Goal: Task Accomplishment & Management: Complete application form

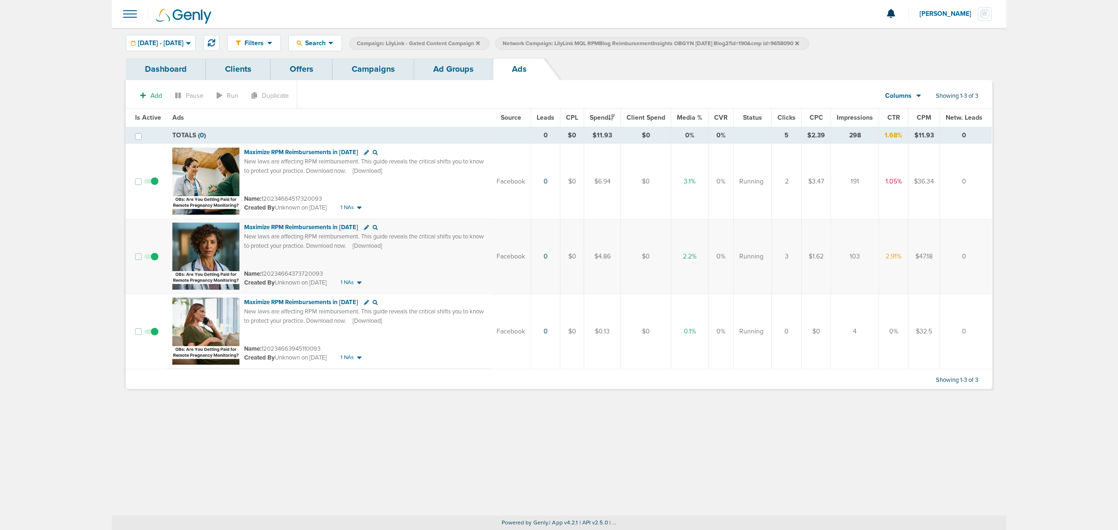
click at [378, 64] on link "Campaigns" at bounding box center [374, 69] width 82 height 22
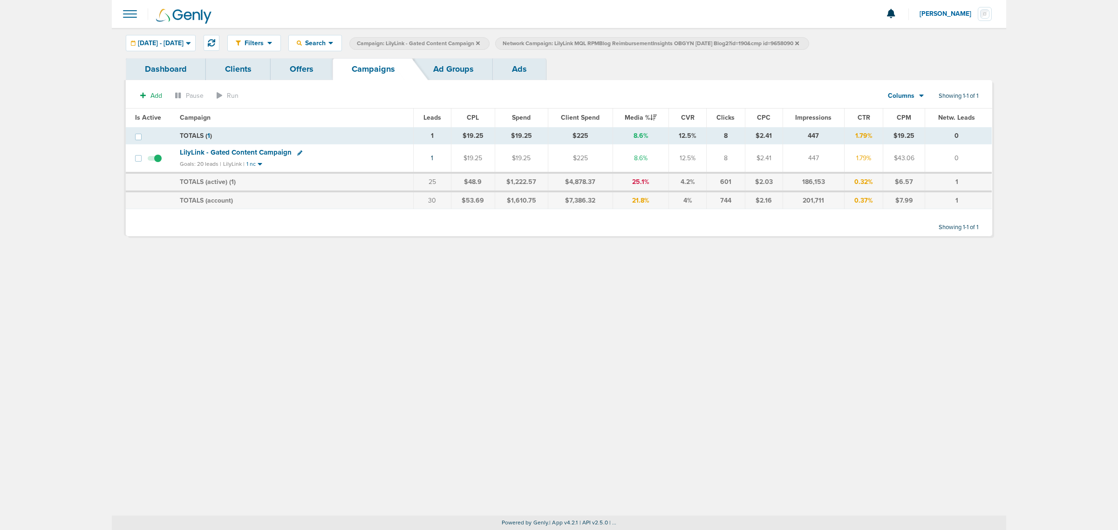
click at [799, 43] on icon at bounding box center [797, 43] width 4 height 4
click at [480, 43] on icon at bounding box center [478, 43] width 4 height 4
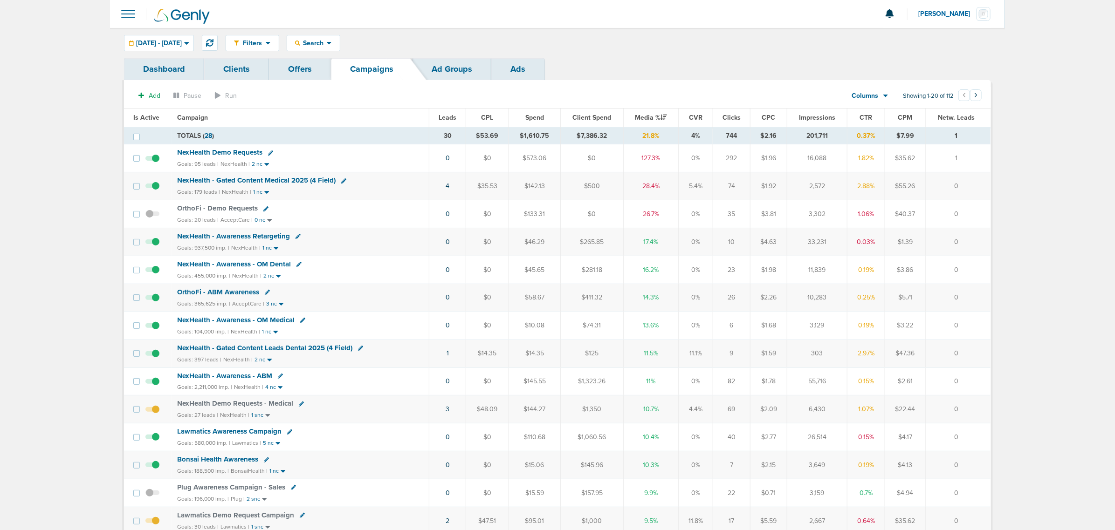
click at [273, 183] on span "NexHealth - Gated Content Medical 2025 (4 Field)" at bounding box center [256, 180] width 158 height 8
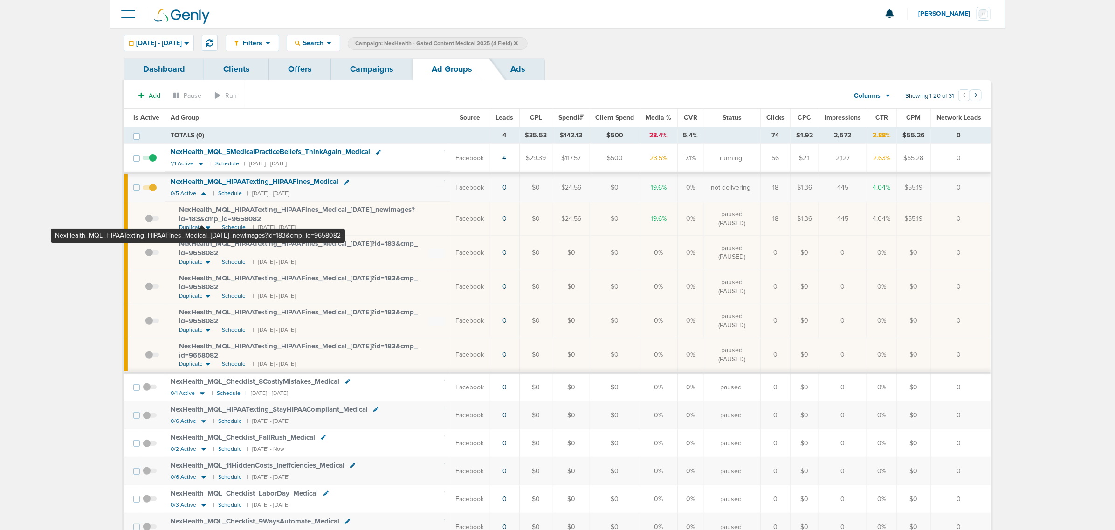
click at [201, 216] on span "NexHealth_ MQL_ HIPAATexting_ HIPAAFines_ Medical_ [DATE]_ newimages?id=183&cmp…" at bounding box center [297, 215] width 236 height 18
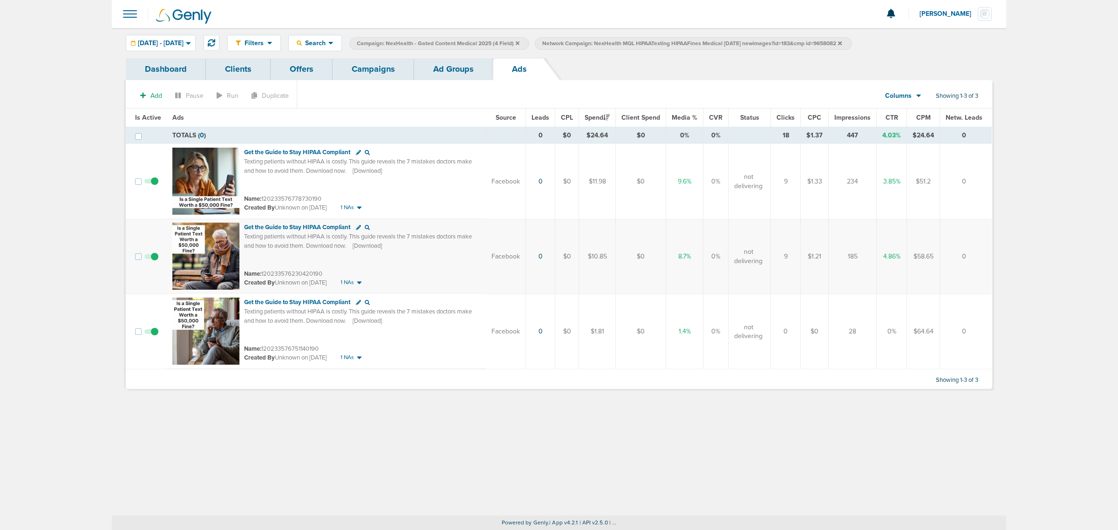
click at [448, 71] on link "Ad Groups" at bounding box center [453, 69] width 79 height 22
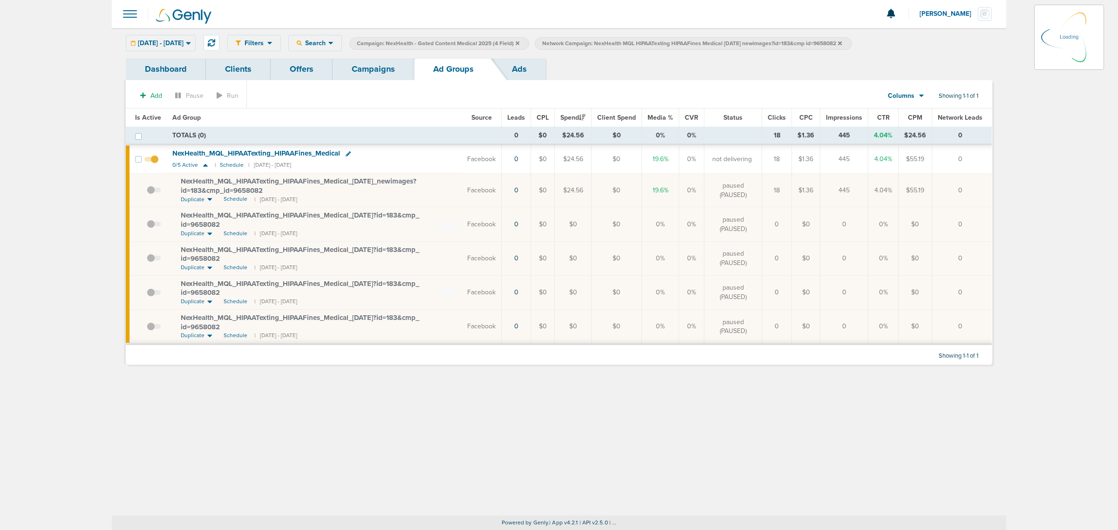
click at [376, 71] on link "Campaigns" at bounding box center [374, 69] width 82 height 22
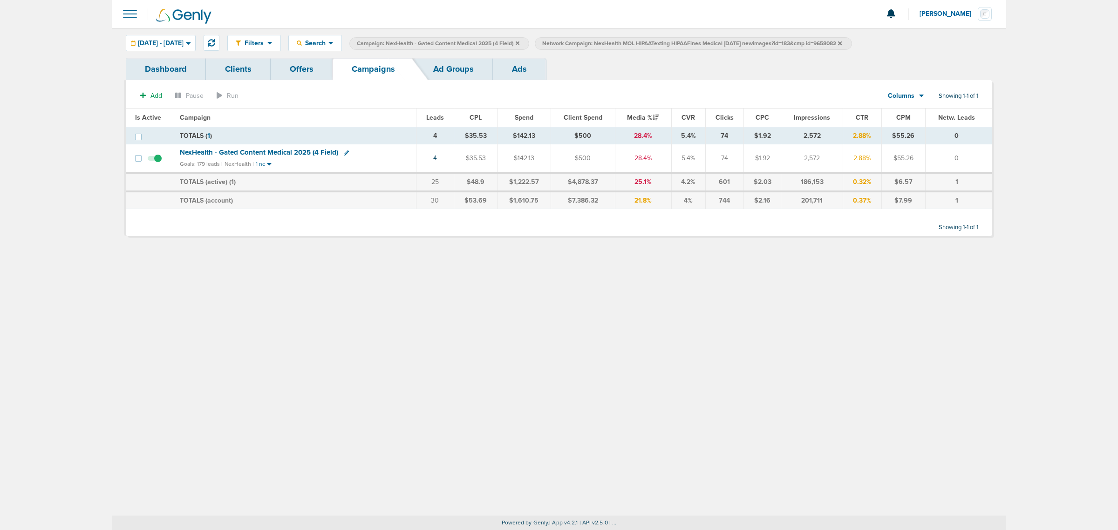
click at [842, 43] on icon at bounding box center [840, 43] width 4 height 4
click at [520, 43] on icon at bounding box center [518, 43] width 4 height 4
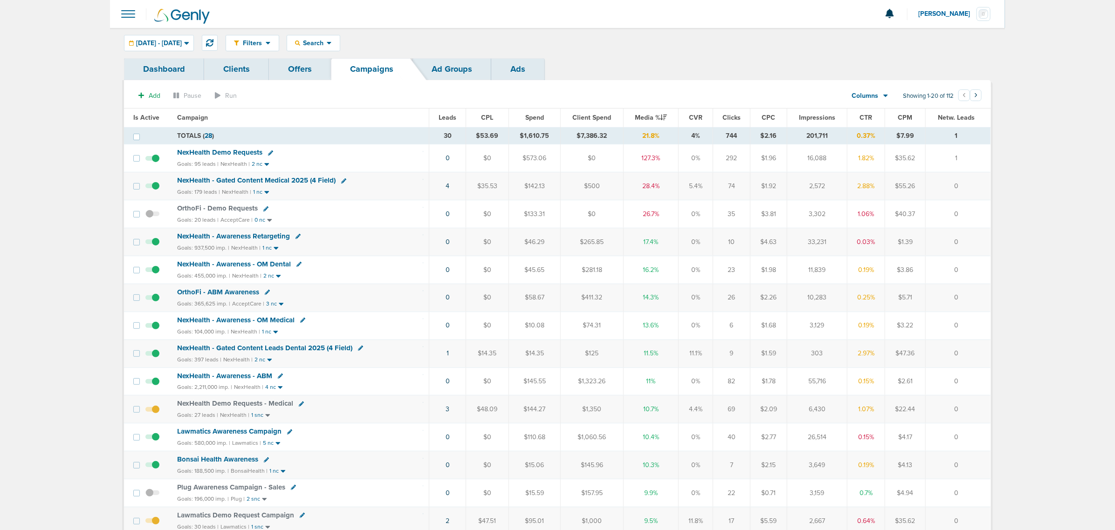
drag, startPoint x: 642, startPoint y: 157, endPoint x: 703, endPoint y: 226, distance: 92.1
click at [703, 226] on tbody "TOTALS ( 28 ) 30 $53.69 $1,610.75 $7,386.32 21.8% 4% 744 $2.16 201,711 0.37% $7…" at bounding box center [557, 433] width 866 height 612
click at [430, 219] on td "0" at bounding box center [447, 214] width 37 height 28
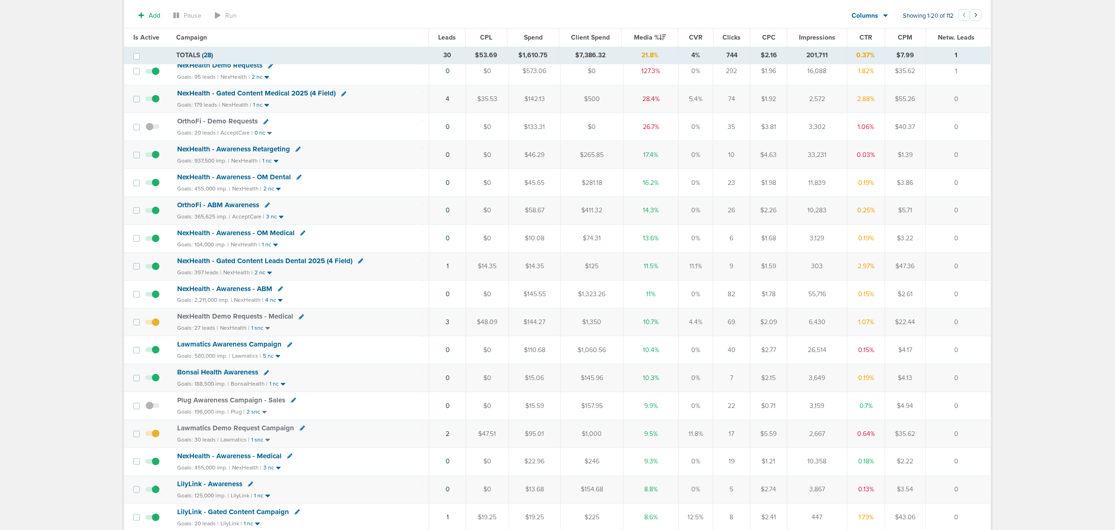
scroll to position [117, 0]
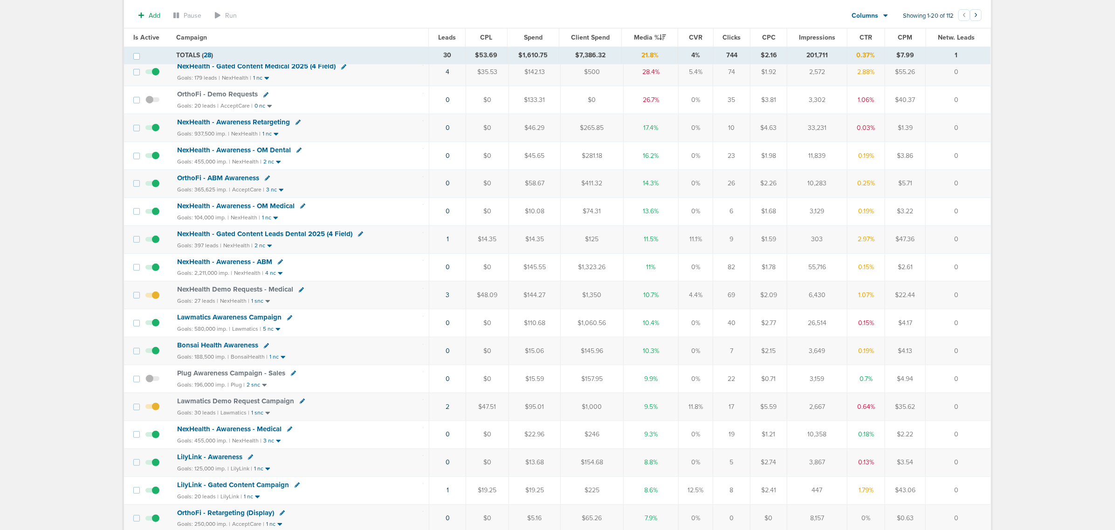
drag, startPoint x: 420, startPoint y: 244, endPoint x: 975, endPoint y: 239, distance: 555.0
click at [975, 239] on tr "NexHealth - Gated Content Leads Dental 2025 (4 Field) Goals: 397 leads | NexHea…" at bounding box center [557, 240] width 866 height 28
click at [975, 239] on td "0" at bounding box center [957, 240] width 65 height 28
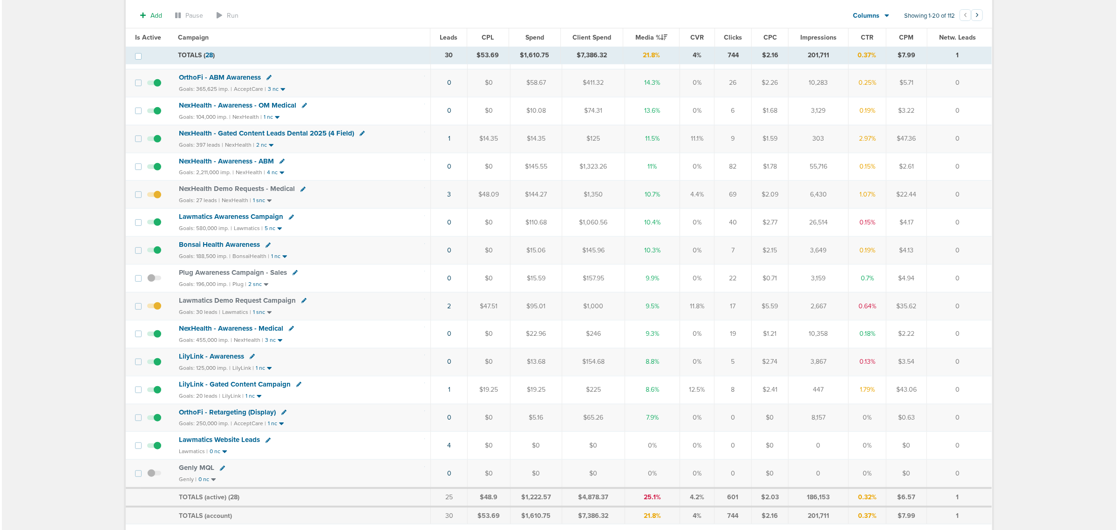
scroll to position [233, 0]
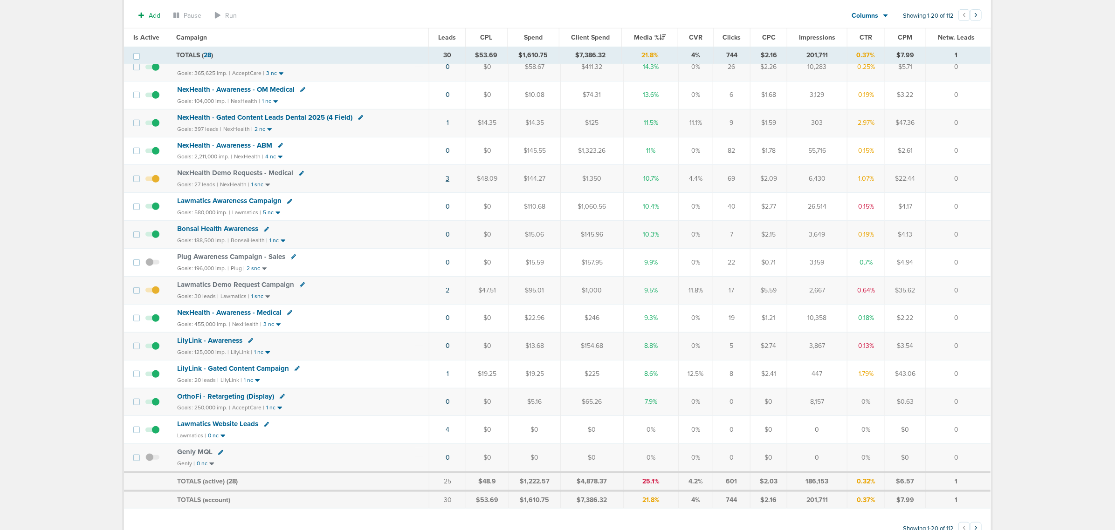
click at [448, 183] on link "3" at bounding box center [448, 179] width 4 height 8
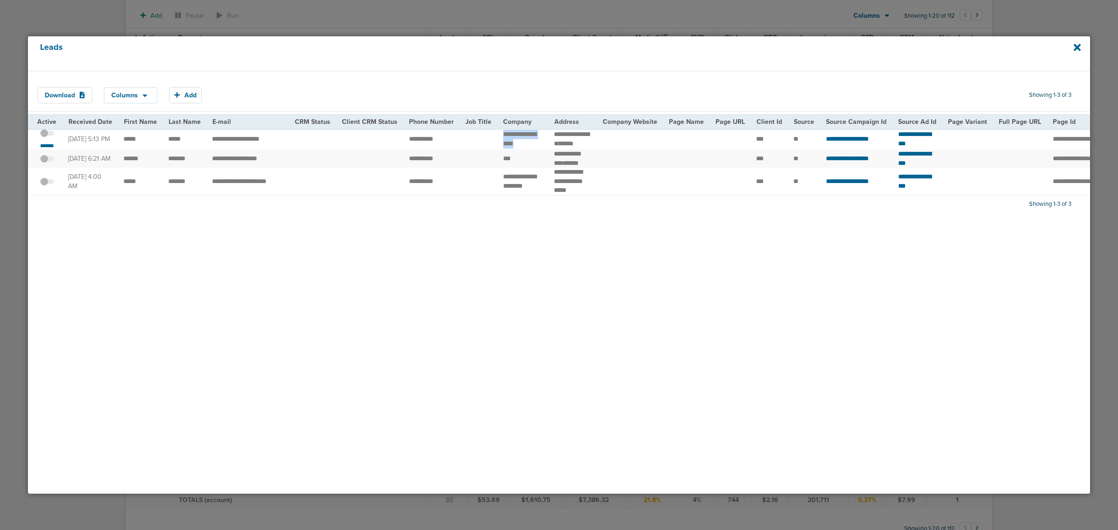
drag, startPoint x: 492, startPoint y: 138, endPoint x: 536, endPoint y: 148, distance: 44.9
click at [537, 148] on td "**********" at bounding box center [523, 139] width 51 height 21
click at [529, 145] on td "**********" at bounding box center [523, 139] width 51 height 21
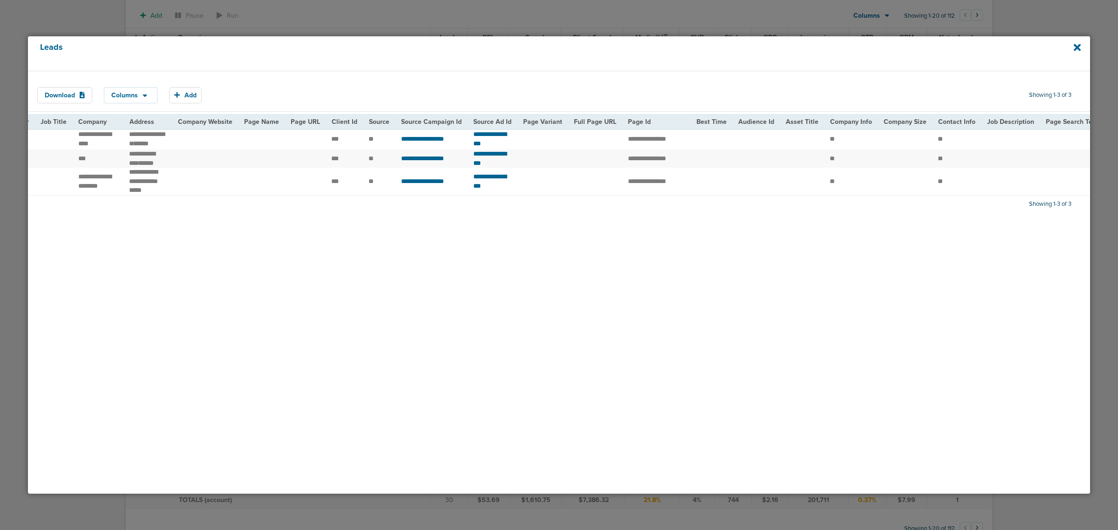
scroll to position [0, 0]
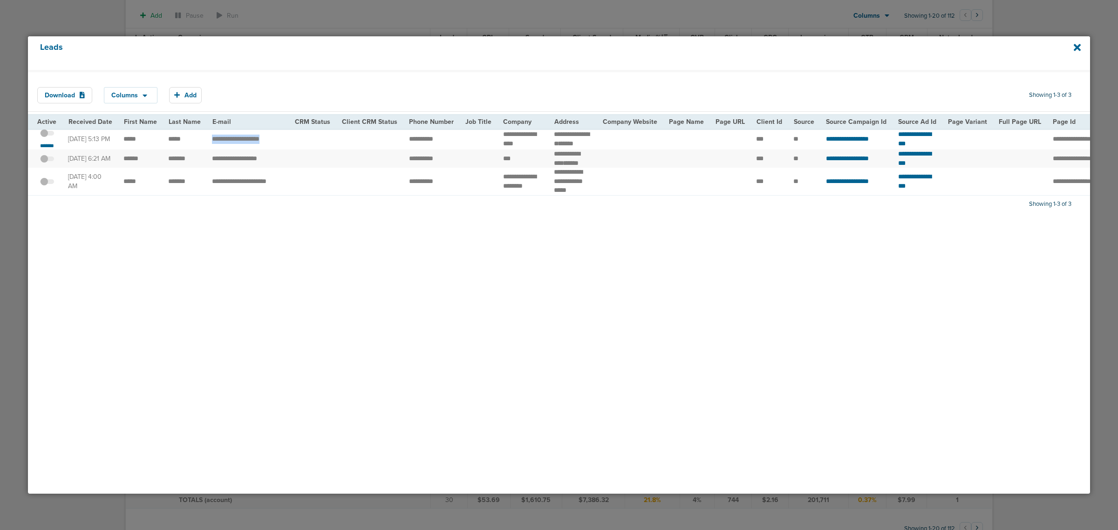
drag, startPoint x: 283, startPoint y: 141, endPoint x: 206, endPoint y: 144, distance: 76.5
click at [206, 144] on td "**********" at bounding box center [247, 139] width 83 height 21
drag, startPoint x: 400, startPoint y: 143, endPoint x: 453, endPoint y: 146, distance: 53.2
click at [453, 146] on td "**********" at bounding box center [432, 139] width 56 height 21
drag, startPoint x: 811, startPoint y: 143, endPoint x: 893, endPoint y: 144, distance: 82.5
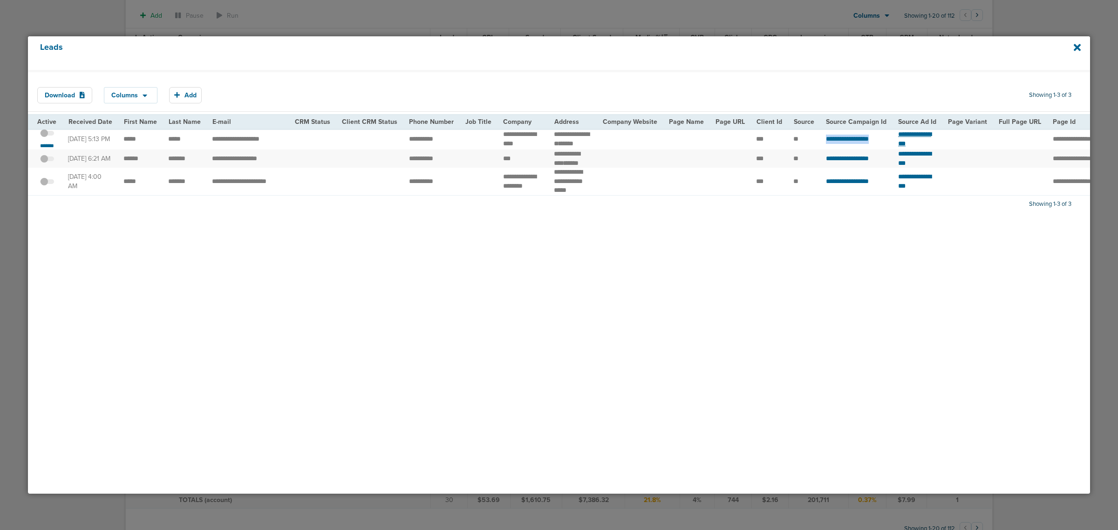
click at [893, 144] on tr "**********" at bounding box center [963, 139] width 1870 height 21
copy tr "**********"
drag, startPoint x: 962, startPoint y: 143, endPoint x: 888, endPoint y: 144, distance: 74.6
click at [888, 144] on tr "**********" at bounding box center [963, 139] width 1870 height 21
copy tr "**********"
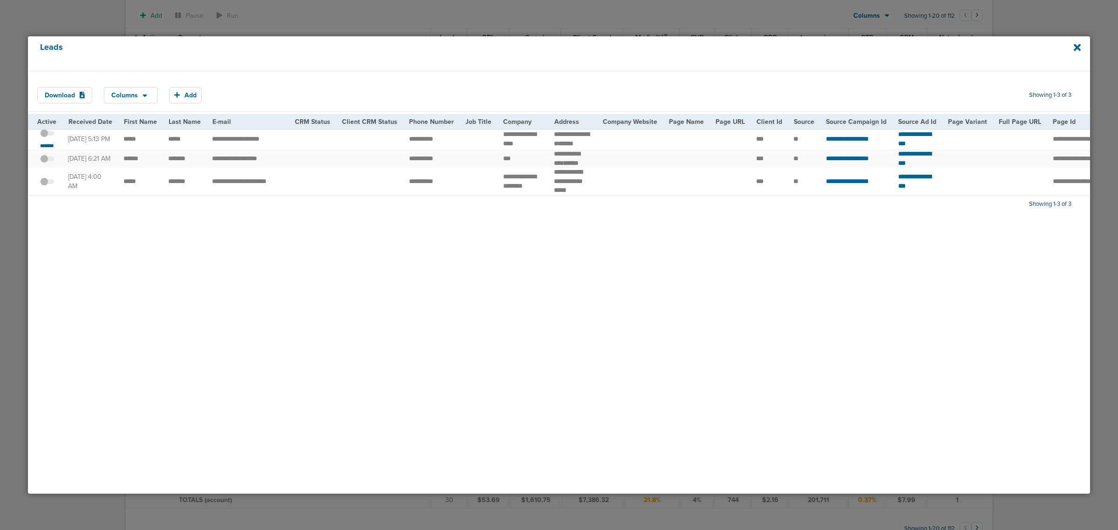
drag, startPoint x: 610, startPoint y: 215, endPoint x: 683, endPoint y: 215, distance: 73.2
click at [683, 215] on div "Download Columns Save selections Reset to defaults Is Active Received Date Firs…" at bounding box center [559, 282] width 1063 height 424
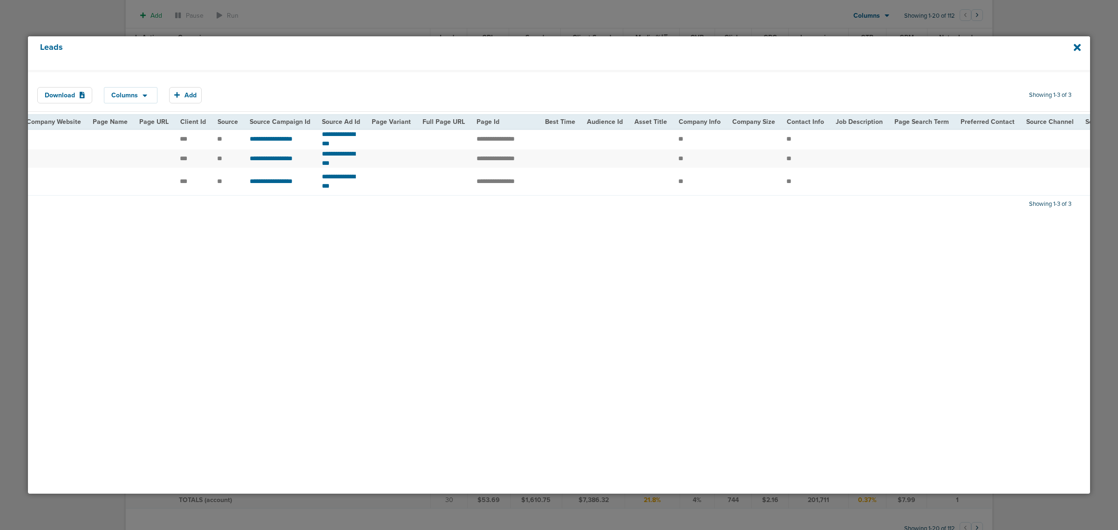
scroll to position [0, 629]
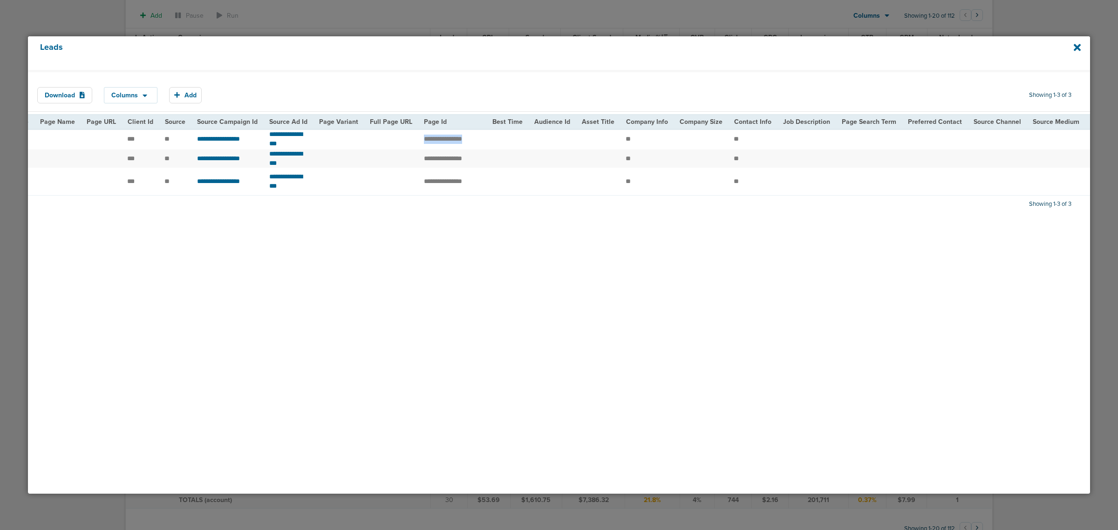
drag, startPoint x: 503, startPoint y: 143, endPoint x: 433, endPoint y: 143, distance: 69.9
click at [433, 143] on tr "**********" at bounding box center [334, 139] width 1870 height 21
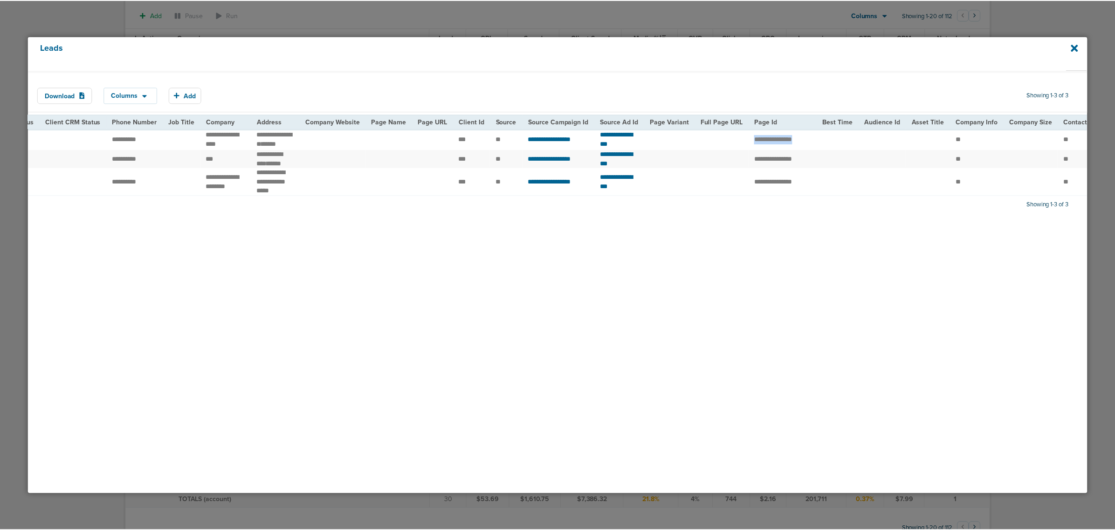
scroll to position [0, 292]
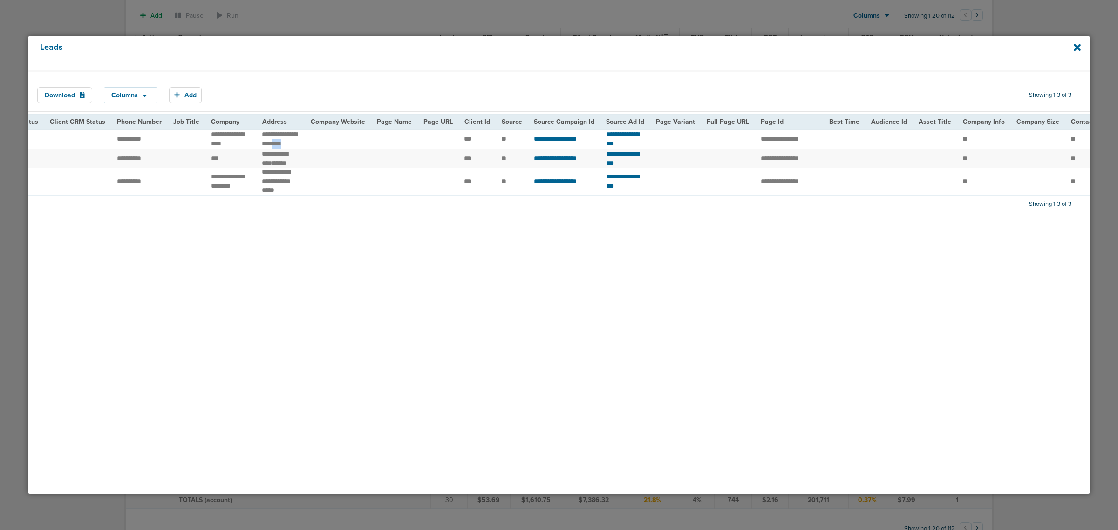
drag, startPoint x: 259, startPoint y: 151, endPoint x: 280, endPoint y: 153, distance: 20.6
click at [280, 150] on td "**********" at bounding box center [280, 139] width 48 height 21
drag, startPoint x: 255, startPoint y: 152, endPoint x: 277, endPoint y: 153, distance: 22.4
click at [277, 150] on td "**********" at bounding box center [280, 139] width 48 height 21
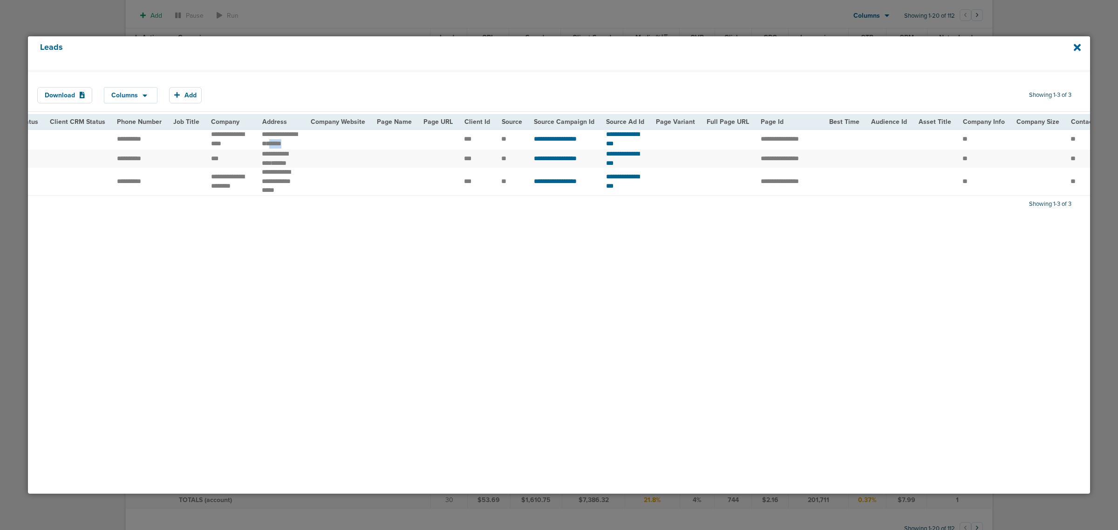
copy span "*****"
click at [1076, 47] on icon at bounding box center [1077, 47] width 7 height 7
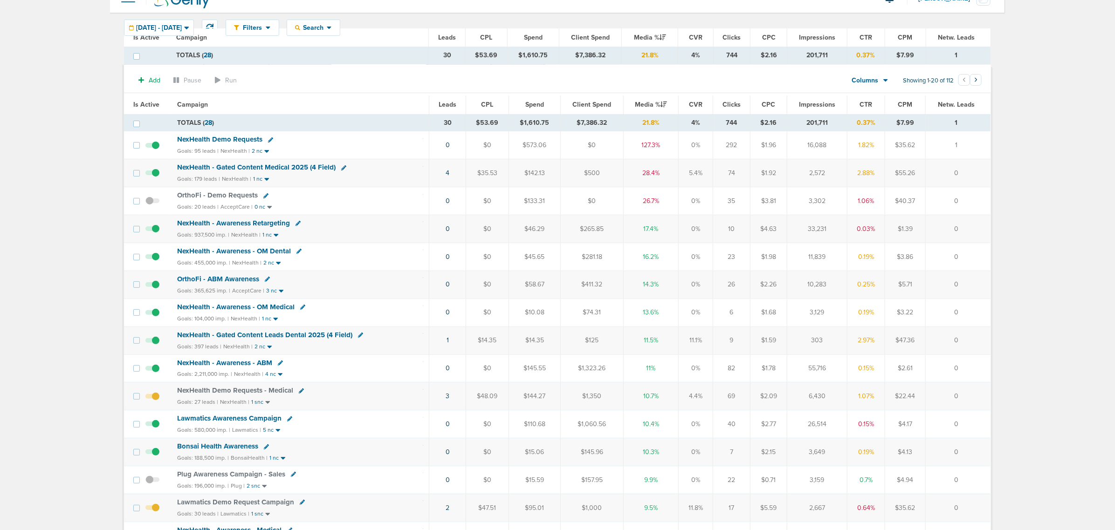
scroll to position [0, 0]
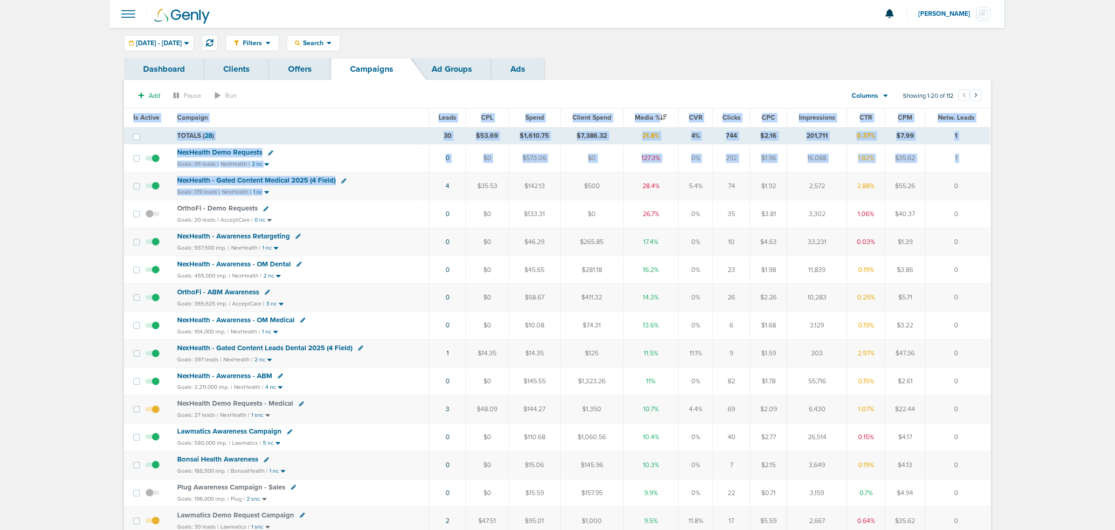
drag, startPoint x: 409, startPoint y: 192, endPoint x: 994, endPoint y: 189, distance: 584.4
click at [994, 189] on div "Dashboard Clients Offers Campaigns Ad Groups Ads Add Pause Run Columns Media St…" at bounding box center [557, 418] width 881 height 721
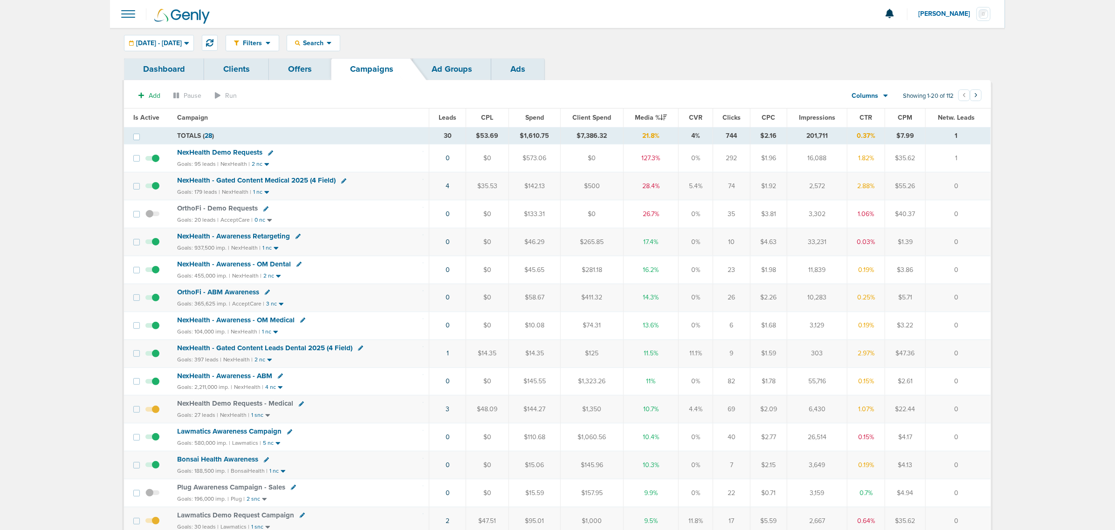
drag, startPoint x: 441, startPoint y: 360, endPoint x: 973, endPoint y: 348, distance: 532.3
click at [973, 348] on tr "NexHealth - Gated Content Leads Dental 2025 (4 Field) Goals: 397 leads | NexHea…" at bounding box center [557, 354] width 866 height 28
click at [973, 348] on td "0" at bounding box center [957, 354] width 65 height 28
click at [292, 350] on span "NexHealth - Gated Content Leads Dental 2025 (4 Field)" at bounding box center [264, 348] width 175 height 8
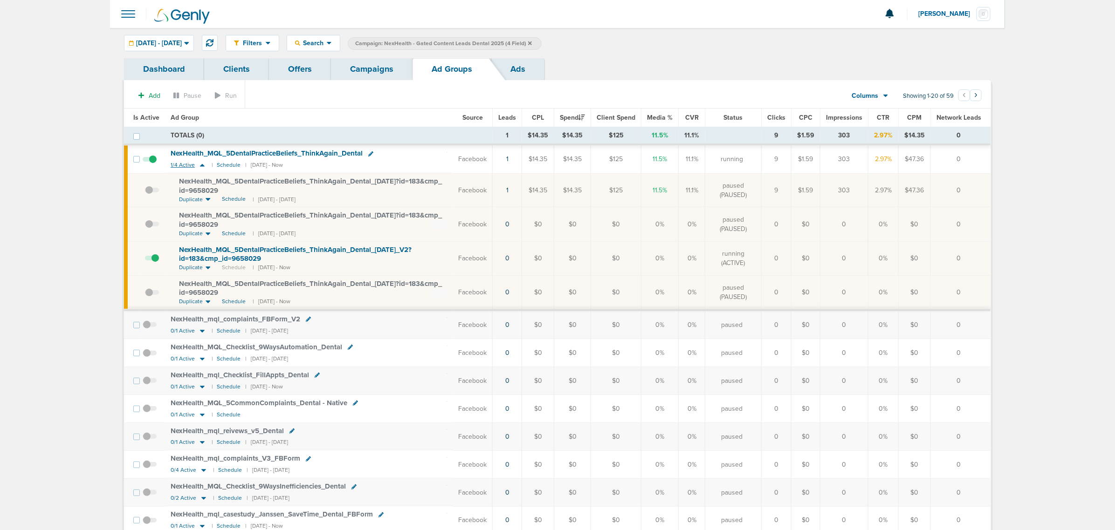
click at [201, 169] on icon at bounding box center [202, 165] width 9 height 8
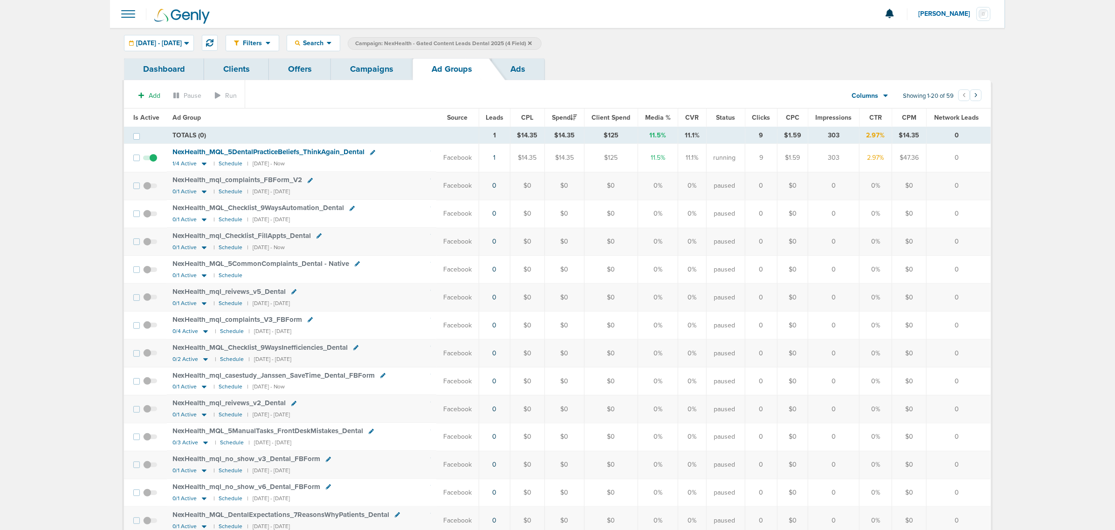
click at [140, 116] on span "Is Active" at bounding box center [146, 118] width 26 height 8
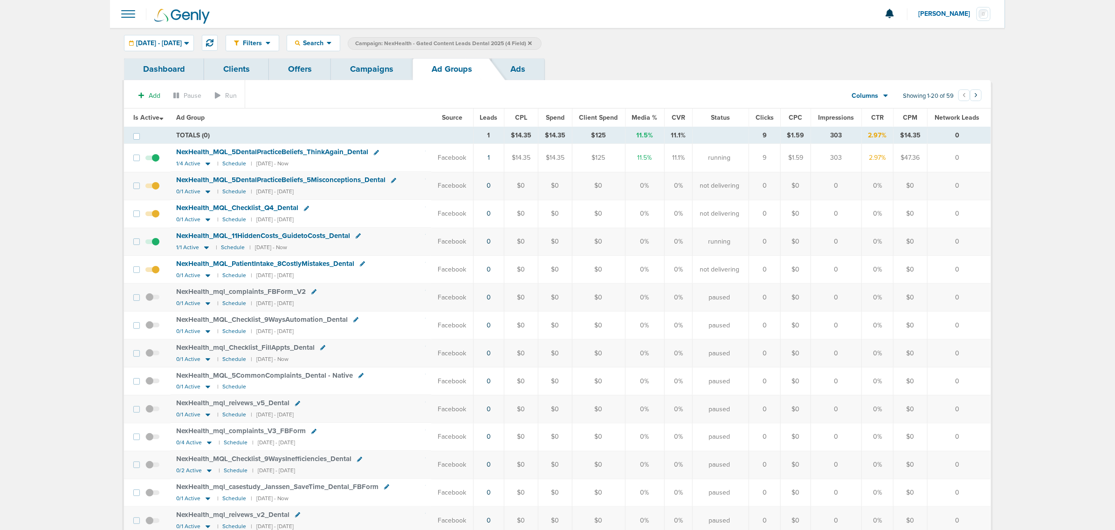
click at [154, 191] on span at bounding box center [152, 191] width 14 height 0
click at [152, 188] on input "checkbox" at bounding box center [152, 188] width 0 height 0
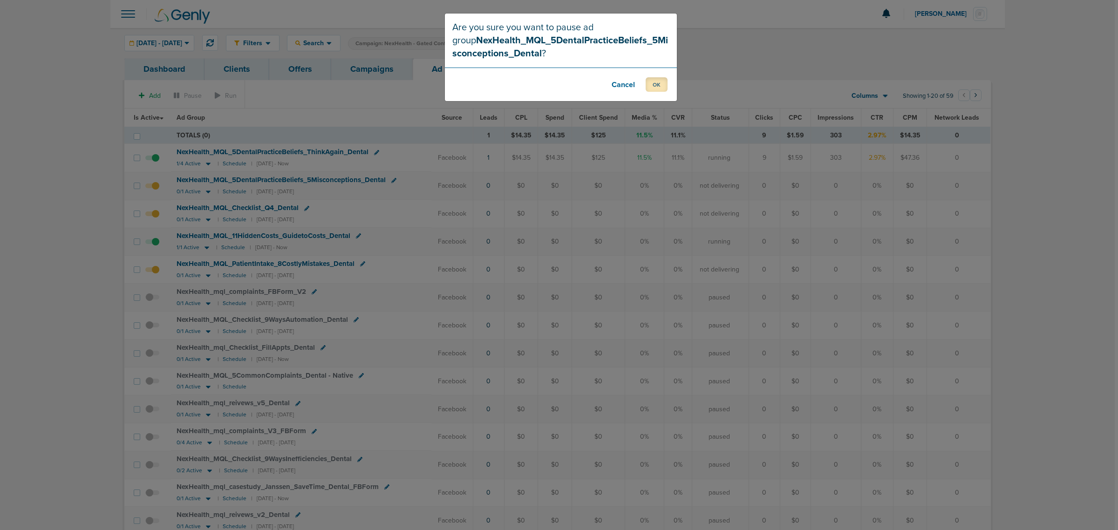
click at [653, 90] on button "OK" at bounding box center [657, 84] width 22 height 14
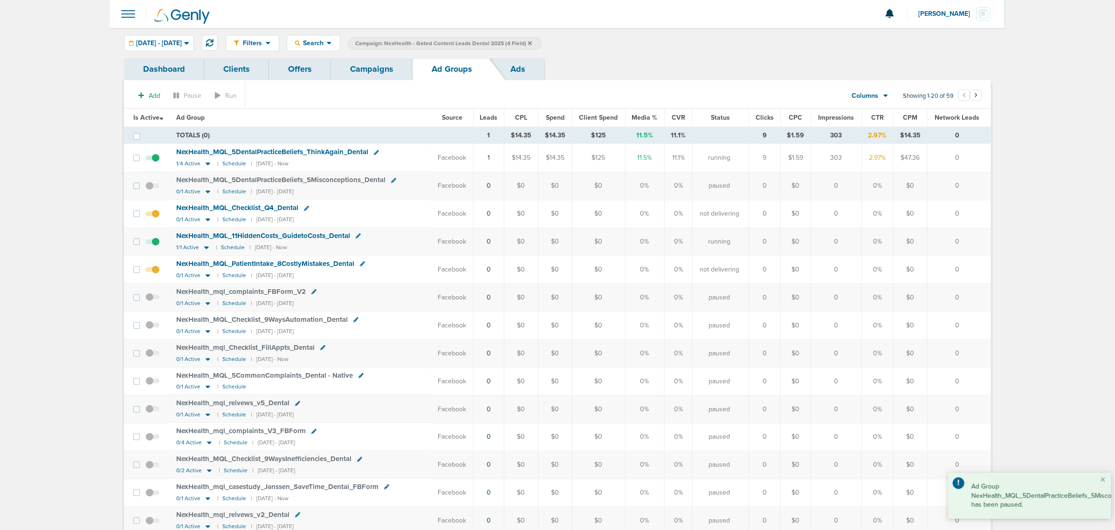
click at [159, 274] on span at bounding box center [152, 274] width 14 height 0
click at [152, 272] on input "checkbox" at bounding box center [152, 272] width 0 height 0
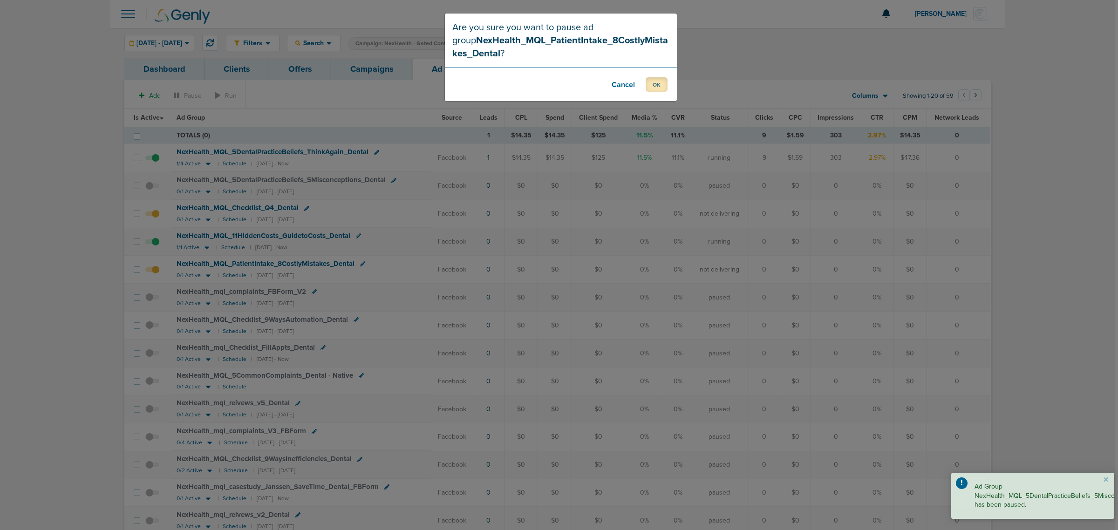
click at [658, 82] on button "OK" at bounding box center [657, 84] width 22 height 14
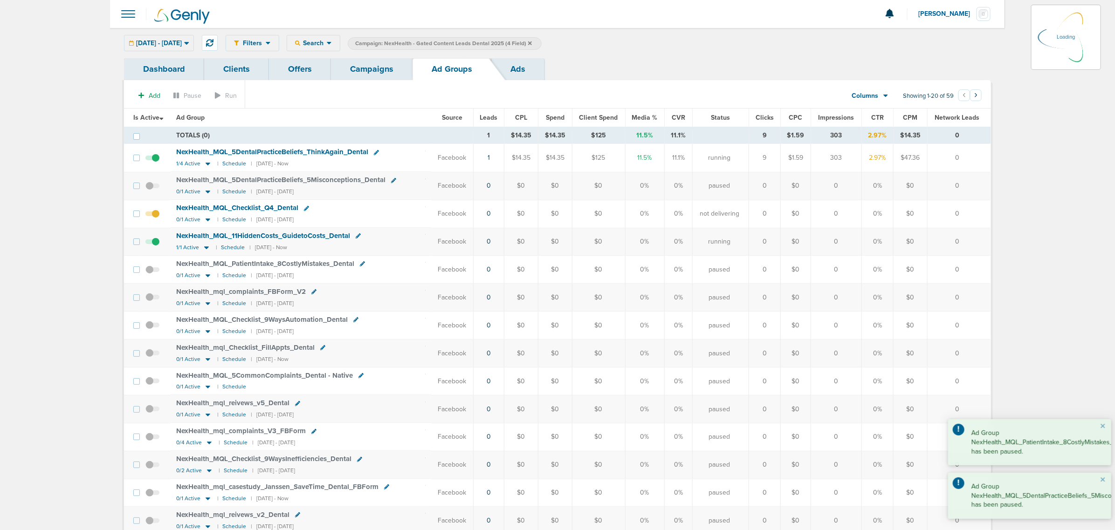
click at [154, 219] on span at bounding box center [152, 219] width 14 height 0
click at [152, 216] on input "checkbox" at bounding box center [152, 216] width 0 height 0
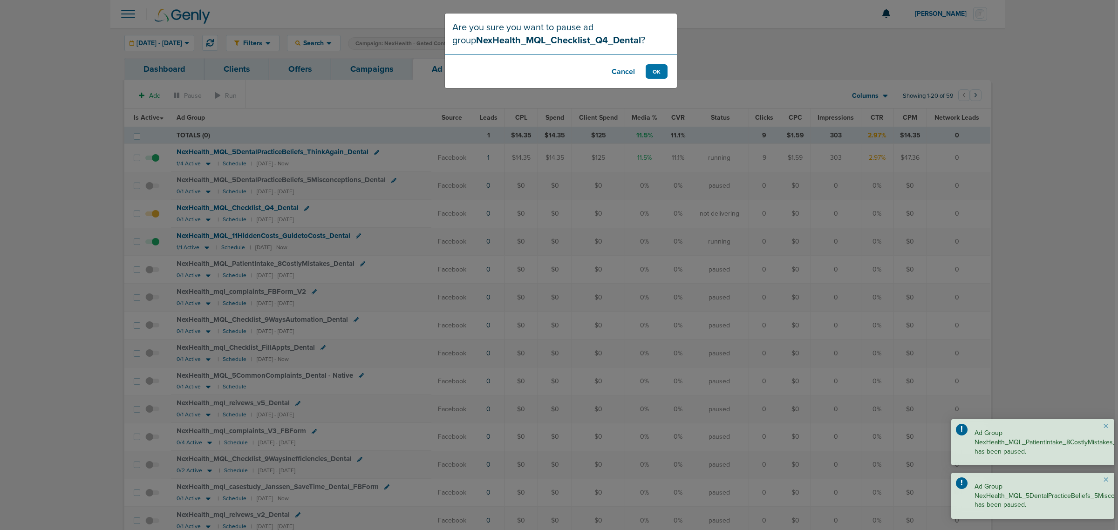
click at [672, 69] on footer "Cancel OK" at bounding box center [561, 72] width 232 height 34
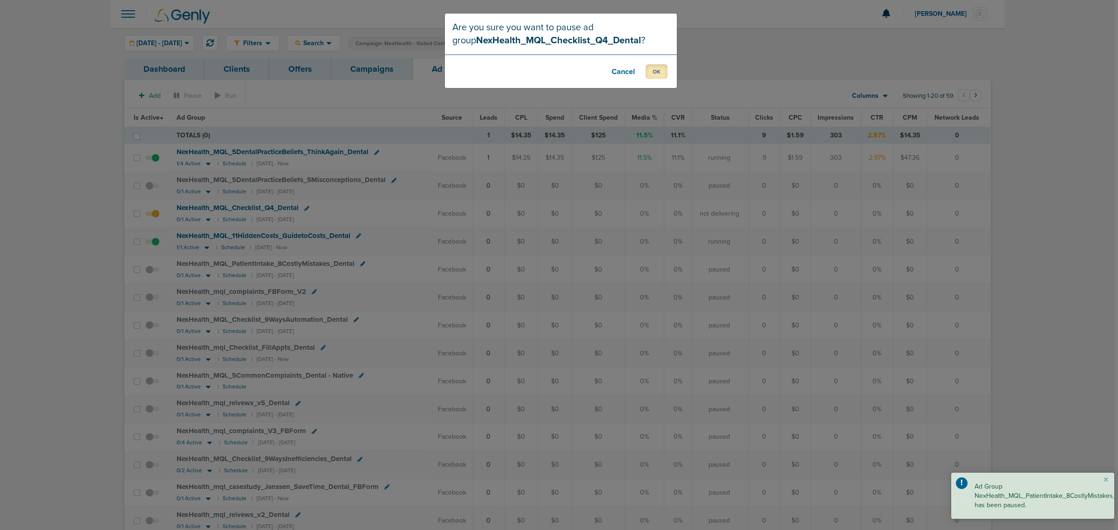
click at [649, 72] on button "OK" at bounding box center [657, 71] width 22 height 14
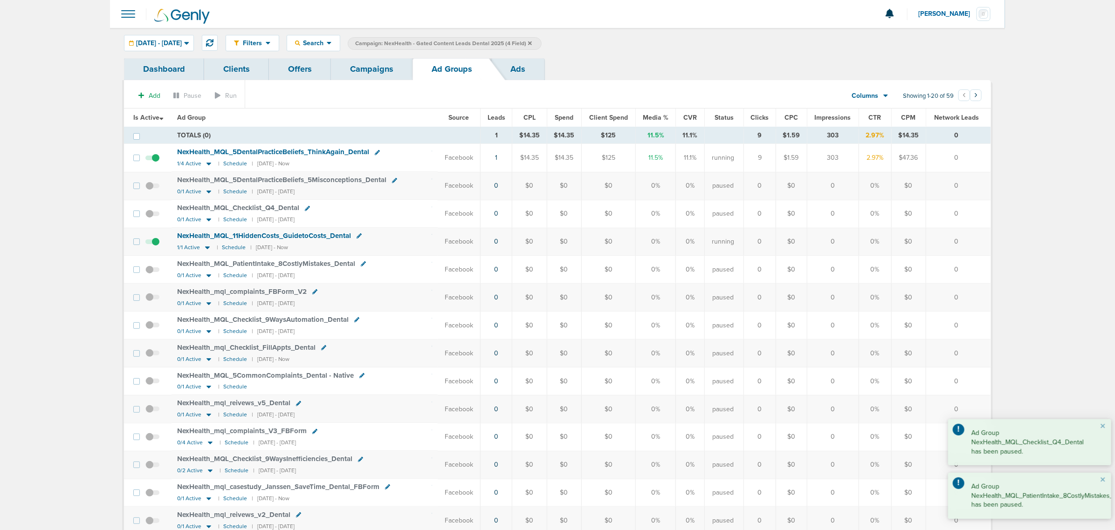
click at [141, 119] on span "Is Active" at bounding box center [148, 118] width 30 height 8
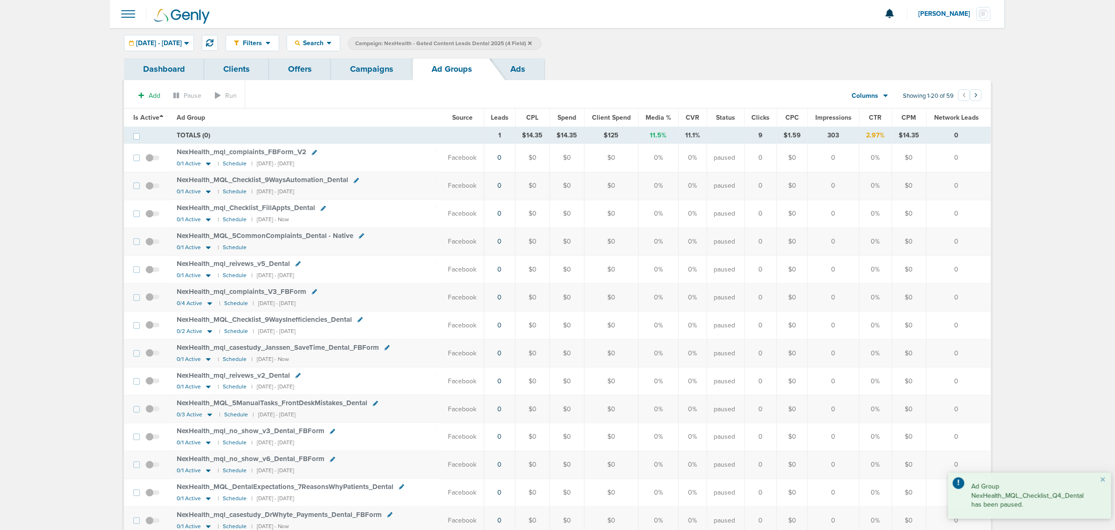
click at [141, 119] on span "Is Active" at bounding box center [148, 118] width 30 height 8
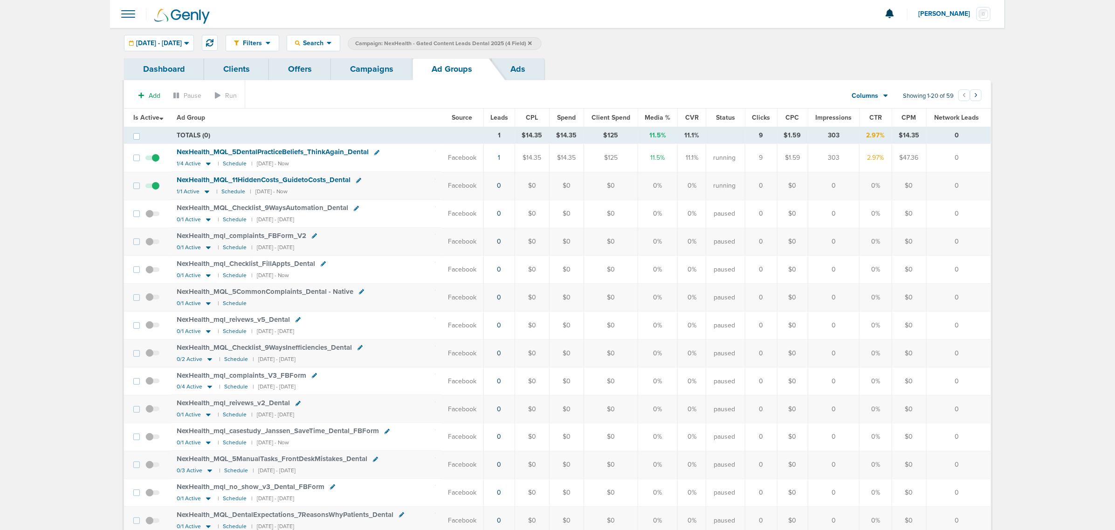
drag, startPoint x: 474, startPoint y: 197, endPoint x: 971, endPoint y: 192, distance: 496.8
click at [968, 193] on tr "NexHealth_ MQL_ 11HiddenCosts_ GuidetoCosts_ Dental 1/1 Active | Schedule | [DA…" at bounding box center [557, 186] width 866 height 28
click at [971, 192] on td "0" at bounding box center [958, 186] width 64 height 28
click at [369, 75] on link "Campaigns" at bounding box center [372, 69] width 82 height 22
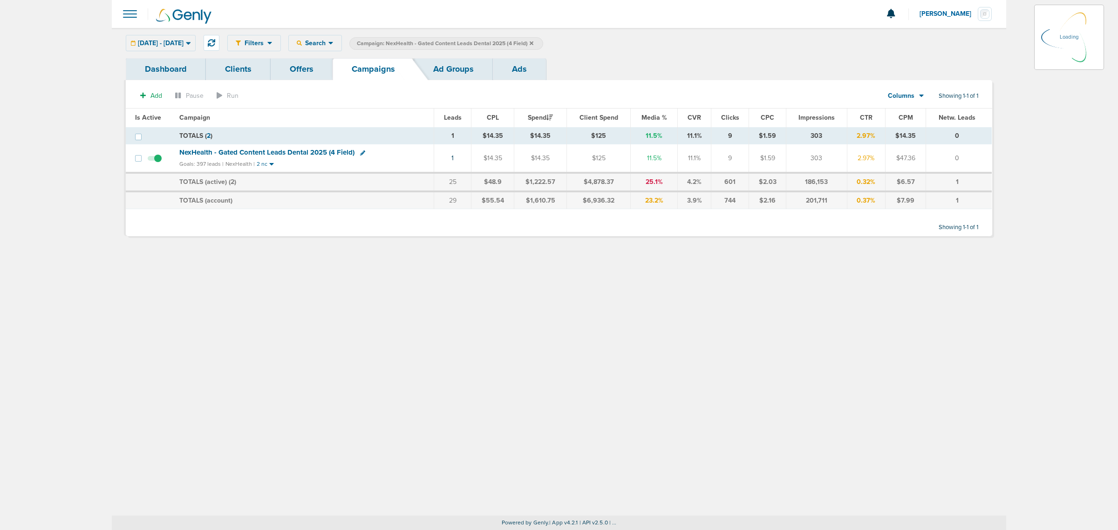
click at [534, 41] on icon at bounding box center [532, 44] width 4 height 6
click at [534, 42] on icon at bounding box center [532, 43] width 4 height 4
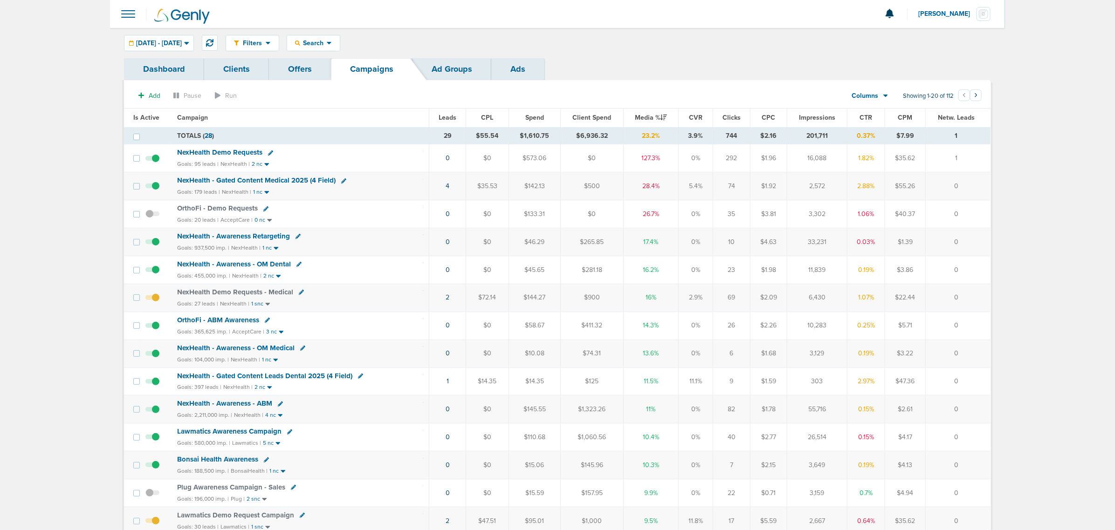
drag, startPoint x: 360, startPoint y: 159, endPoint x: 493, endPoint y: 161, distance: 132.8
click at [493, 161] on tr "NexHealth Demo Requests Goals: 95 leads | NexHealth | 2 nc 0 $0 $573.06 $0 127.…" at bounding box center [557, 158] width 866 height 28
click at [405, 175] on td "NexHealth - Gated Content Medical 2025 (4 Field) Goals: 179 leads | NexHealth |…" at bounding box center [300, 186] width 258 height 28
click at [241, 181] on span "NexHealth - Gated Content Medical 2025 (4 Field)" at bounding box center [256, 180] width 158 height 8
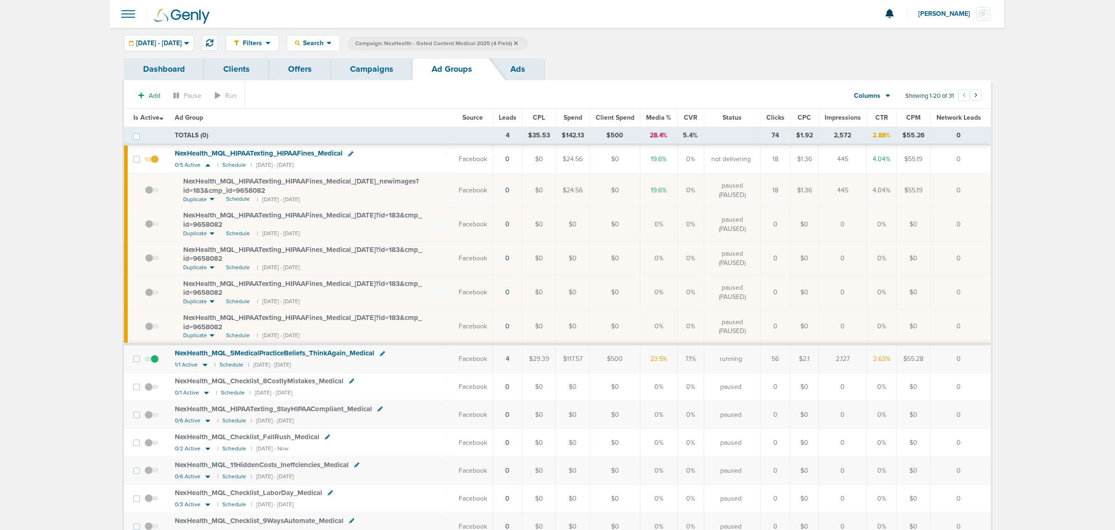
drag, startPoint x: 460, startPoint y: 366, endPoint x: 969, endPoint y: 353, distance: 509.5
click at [968, 353] on tr "NexHealth_ MQL_ 5MedicalPracticeBeliefs_ ThinkAgain_ Medical 1/1 Active | Sched…" at bounding box center [557, 358] width 866 height 29
drag, startPoint x: 970, startPoint y: 353, endPoint x: 844, endPoint y: 324, distance: 128.7
click at [969, 353] on td "0" at bounding box center [961, 358] width 60 height 29
click at [374, 71] on link "Campaigns" at bounding box center [372, 69] width 82 height 22
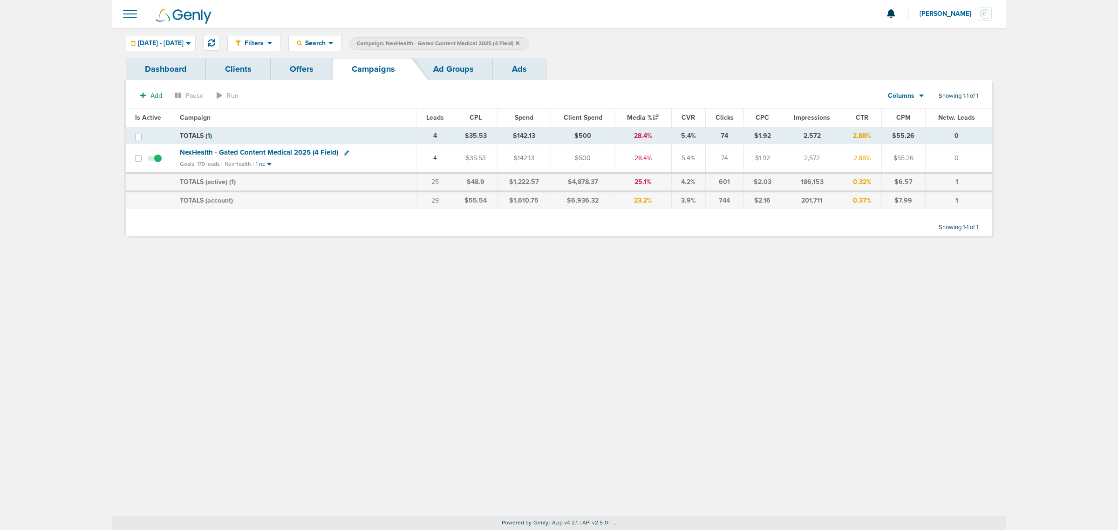
click at [520, 43] on icon at bounding box center [518, 43] width 4 height 4
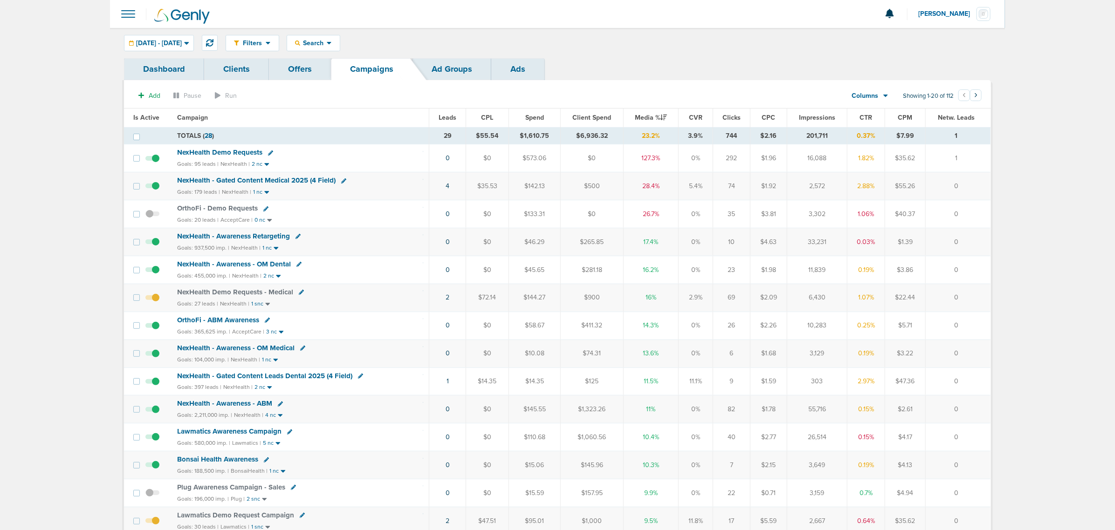
click at [263, 180] on span "NexHealth - Gated Content Medical 2025 (4 Field)" at bounding box center [256, 180] width 158 height 8
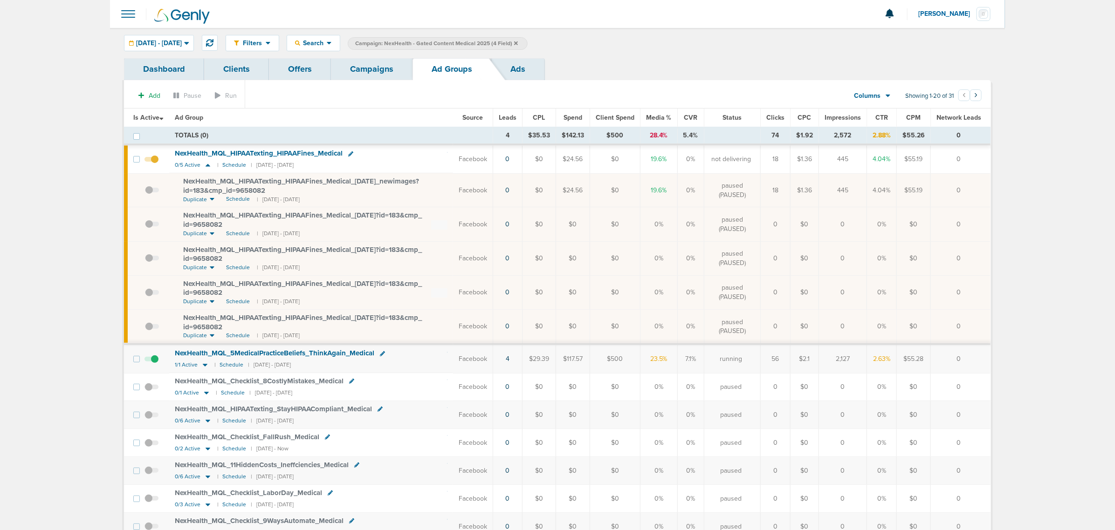
click at [303, 68] on link "Offers" at bounding box center [300, 69] width 62 height 22
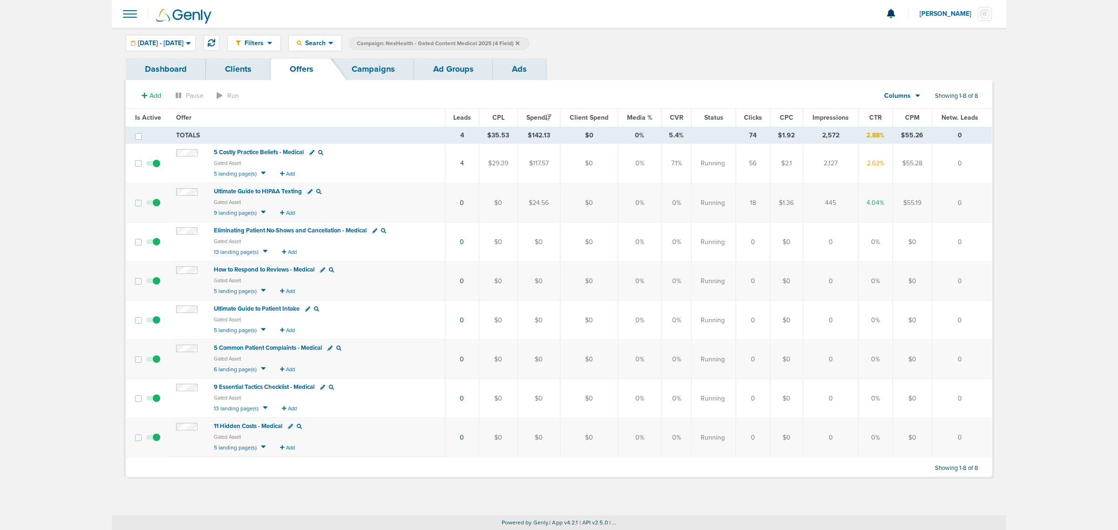
click at [267, 425] on span "11 Hidden Costs - Medical" at bounding box center [248, 426] width 69 height 7
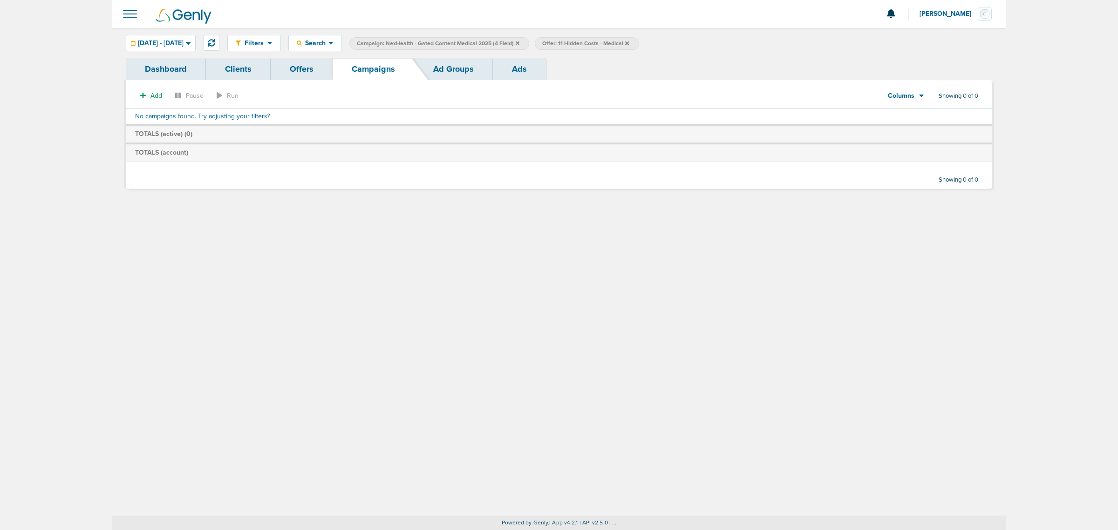
click at [520, 43] on icon at bounding box center [518, 43] width 4 height 4
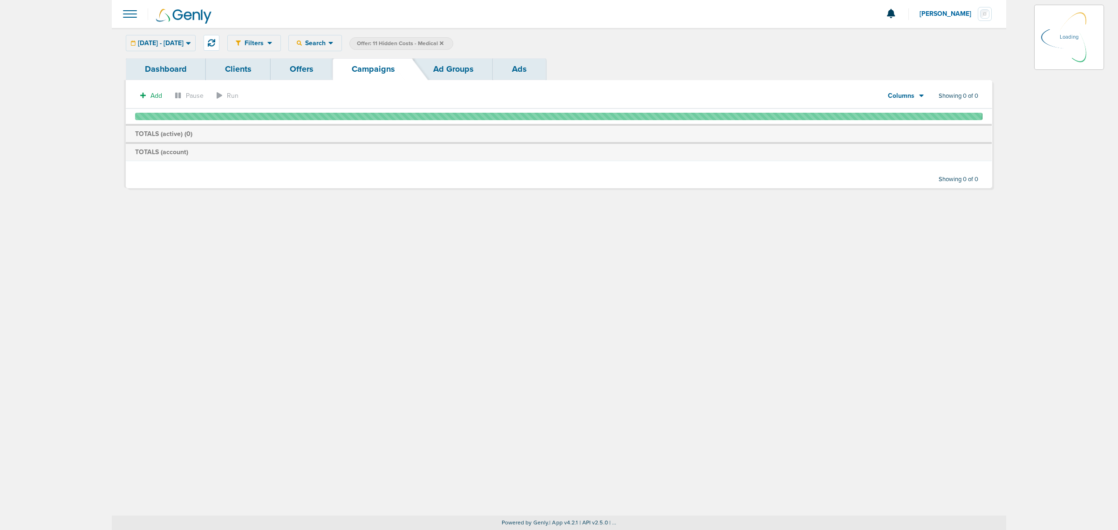
click at [444, 42] on span "Offer: 11 Hidden Costs - Medical" at bounding box center [400, 44] width 87 height 8
click at [444, 42] on icon at bounding box center [442, 43] width 4 height 4
click at [444, 42] on icon at bounding box center [442, 44] width 4 height 6
click at [444, 41] on icon at bounding box center [442, 44] width 4 height 6
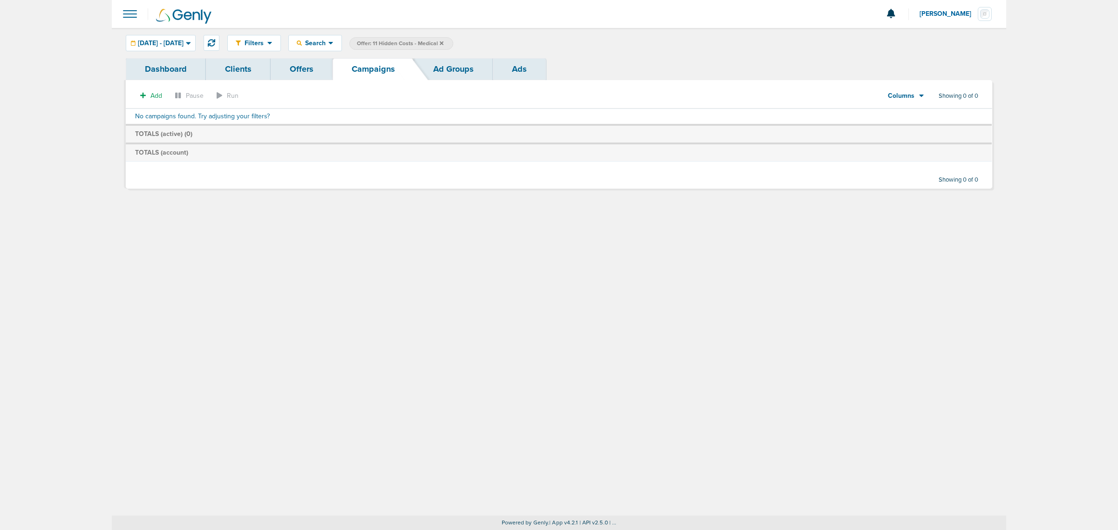
click at [444, 42] on icon at bounding box center [442, 43] width 4 height 4
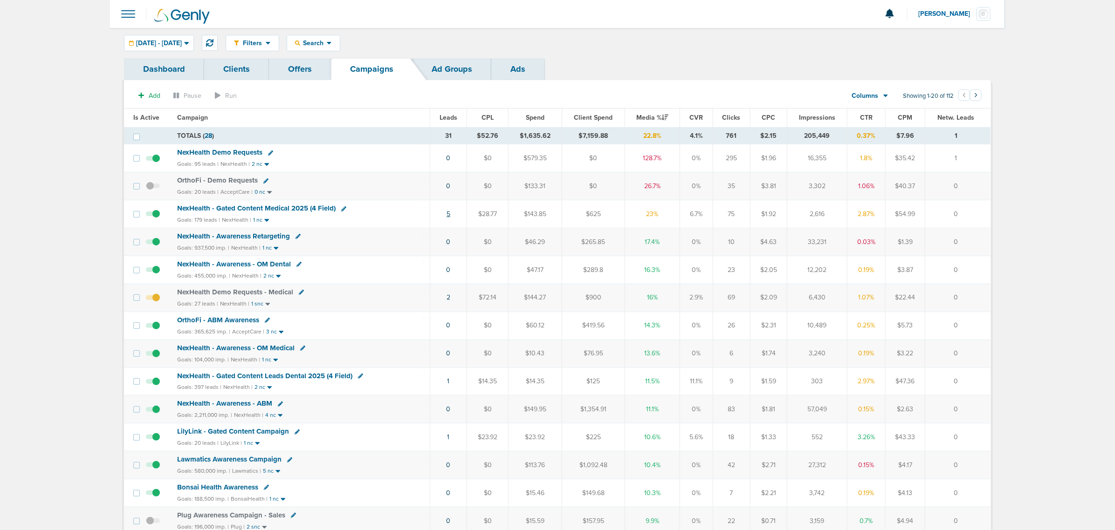
click at [448, 217] on link "5" at bounding box center [448, 214] width 4 height 8
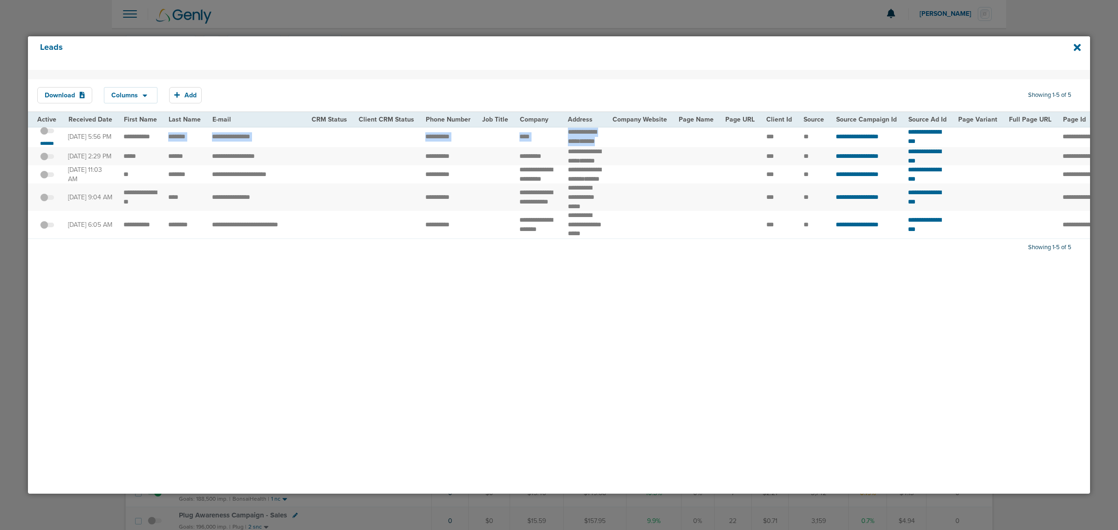
drag, startPoint x: 166, startPoint y: 134, endPoint x: 644, endPoint y: 142, distance: 477.7
click at [644, 142] on tr "**********" at bounding box center [969, 136] width 1882 height 21
click at [644, 142] on td at bounding box center [640, 136] width 66 height 21
drag, startPoint x: 511, startPoint y: 141, endPoint x: 538, endPoint y: 141, distance: 27.0
click at [538, 141] on td "****" at bounding box center [538, 136] width 48 height 21
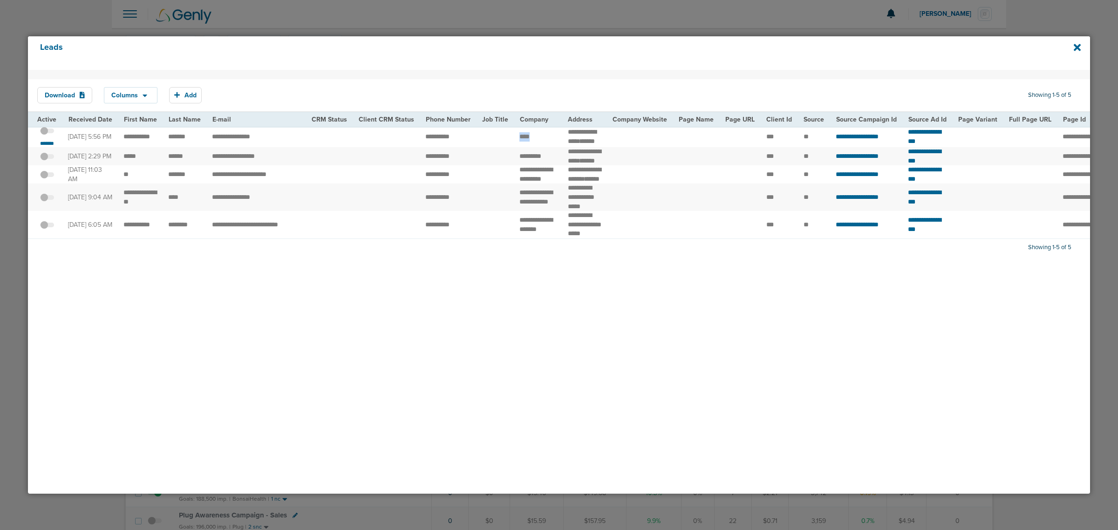
click at [538, 141] on td "****" at bounding box center [538, 136] width 48 height 21
click at [1078, 48] on icon at bounding box center [1077, 47] width 7 height 7
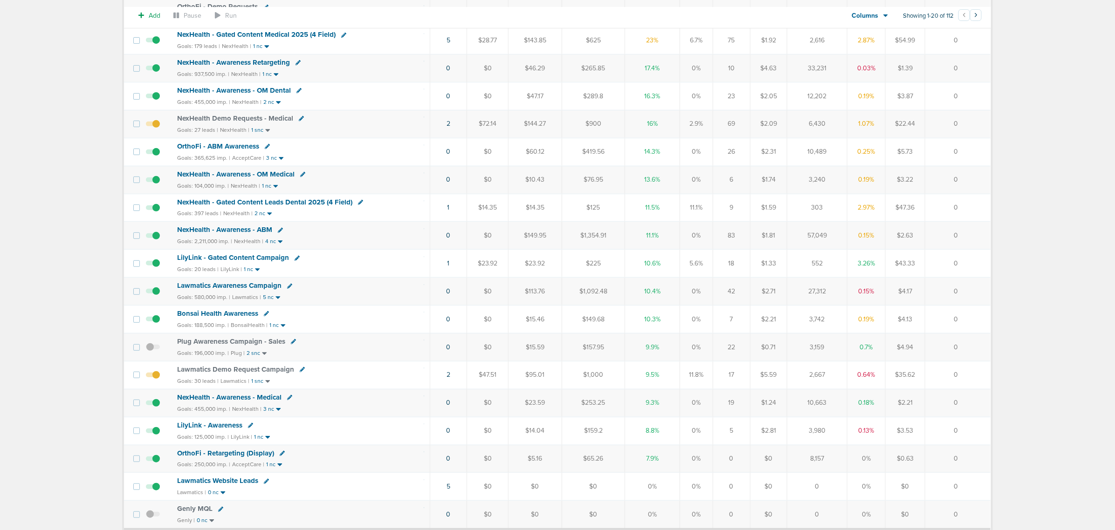
scroll to position [175, 0]
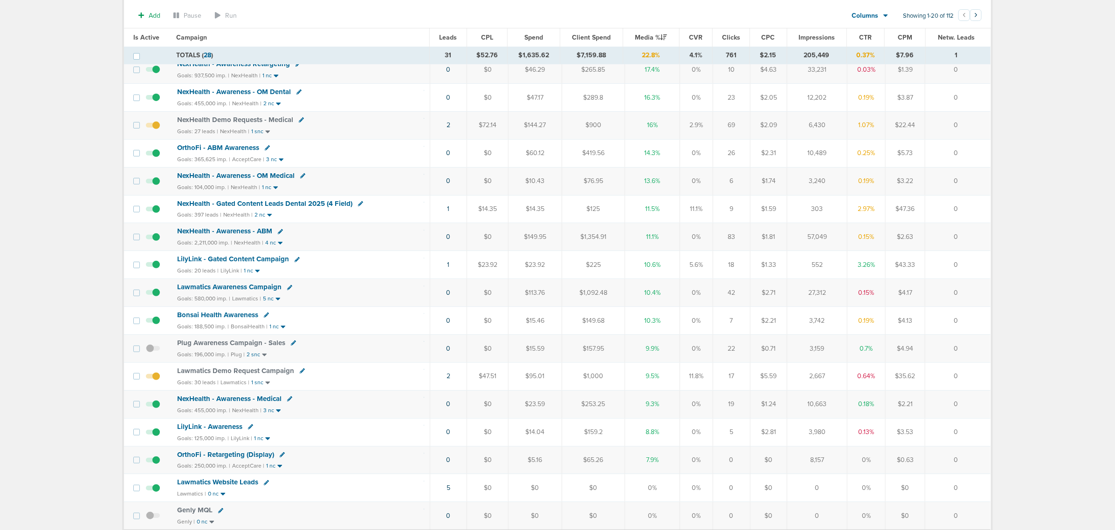
drag, startPoint x: 575, startPoint y: 269, endPoint x: 877, endPoint y: 261, distance: 302.5
click at [877, 261] on tr "LilyLink - Gated Content Campaign Goals: 20 leads | LilyLink | 1 nc 1 $23.92 $2…" at bounding box center [557, 265] width 866 height 28
click at [823, 267] on td "552" at bounding box center [817, 265] width 60 height 28
click at [262, 261] on span "LilyLink - Gated Content Campaign" at bounding box center [233, 259] width 112 height 8
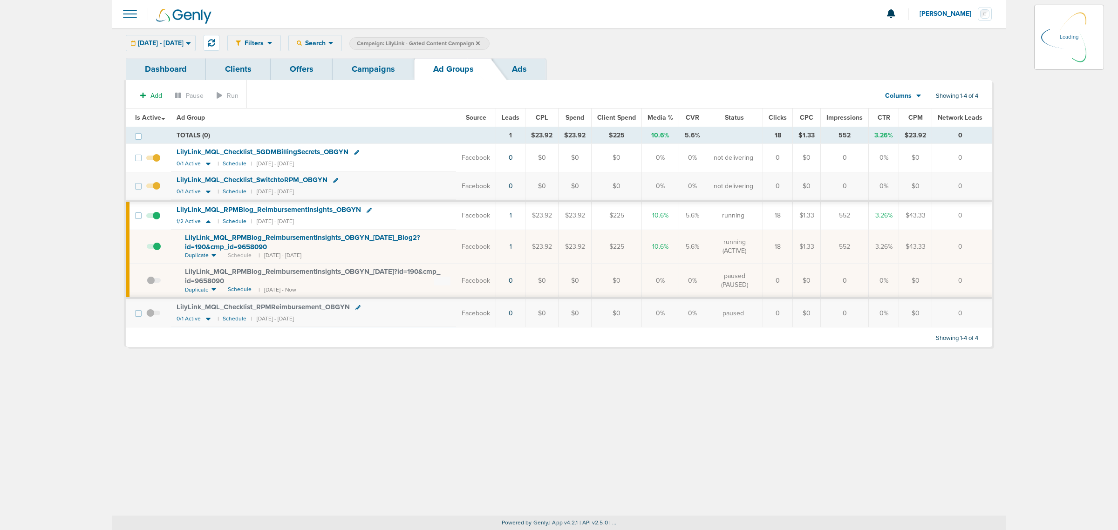
click at [340, 235] on span "LilyLink_ MQL_ RPMBlog_ ReimbursementInsights_ OBGYN_ [DATE]_ Blog2?id=190&cmp_…" at bounding box center [302, 242] width 235 height 18
click at [337, 238] on span "LilyLink_ MQL_ RPMBlog_ ReimbursementInsights_ OBGYN_ [DATE]_ Blog2?id=190&cmp_…" at bounding box center [302, 242] width 235 height 18
click at [242, 241] on span "LilyLink_ MQL_ RPMBlog_ ReimbursementInsights_ OBGYN_ [DATE]_ Blog2?id=190&cmp_…" at bounding box center [302, 242] width 235 height 18
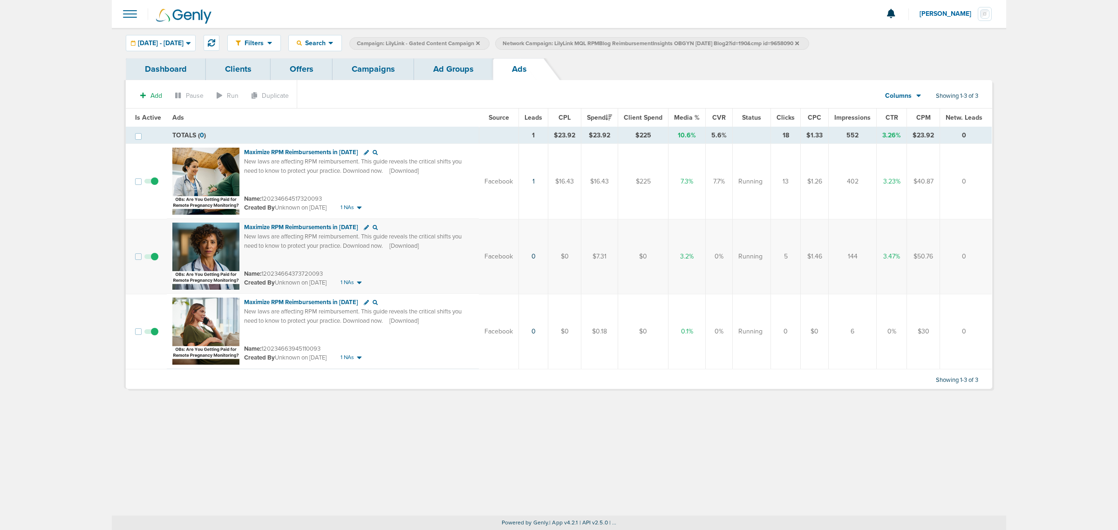
click at [398, 63] on link "Campaigns" at bounding box center [374, 69] width 82 height 22
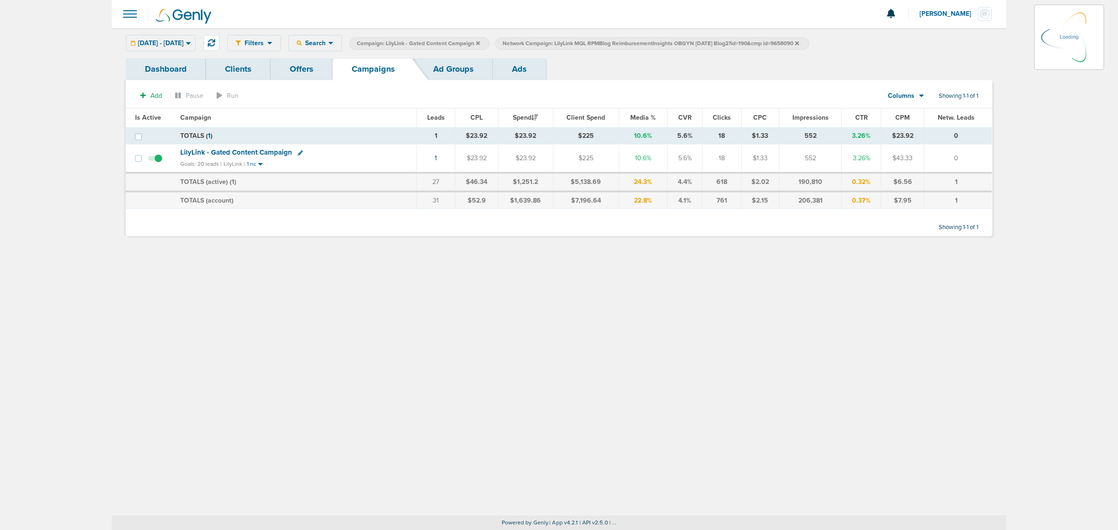
click at [799, 44] on icon at bounding box center [797, 44] width 4 height 6
click at [799, 42] on icon at bounding box center [797, 44] width 4 height 6
click at [480, 42] on icon at bounding box center [478, 43] width 4 height 4
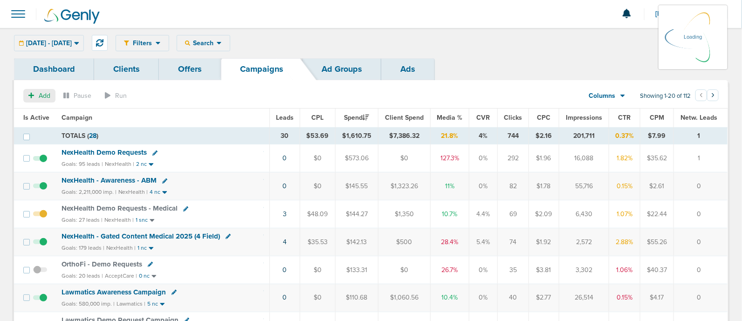
click at [44, 94] on span "Add" at bounding box center [45, 96] width 12 height 8
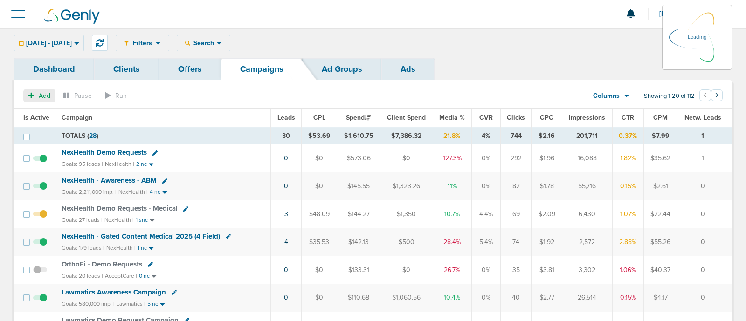
select select
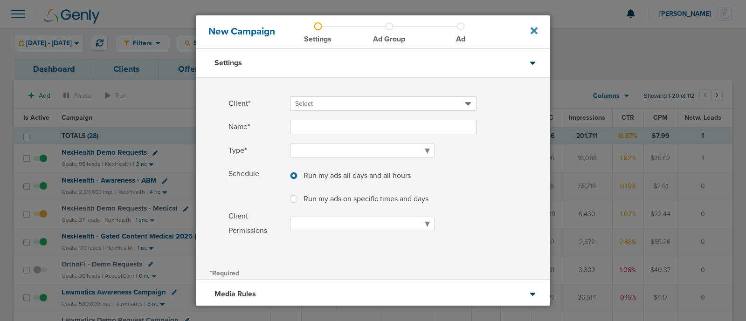
click at [535, 30] on icon at bounding box center [533, 30] width 7 height 7
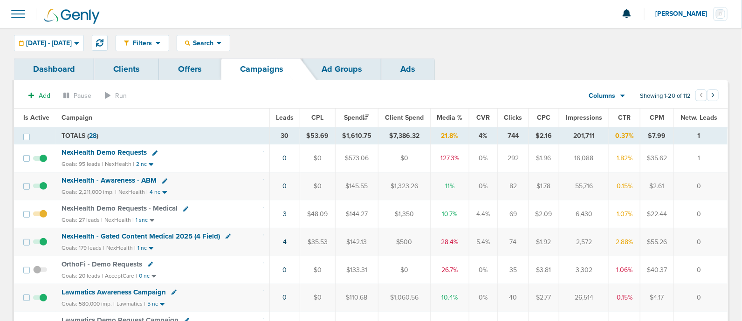
click at [24, 15] on span at bounding box center [18, 14] width 21 height 21
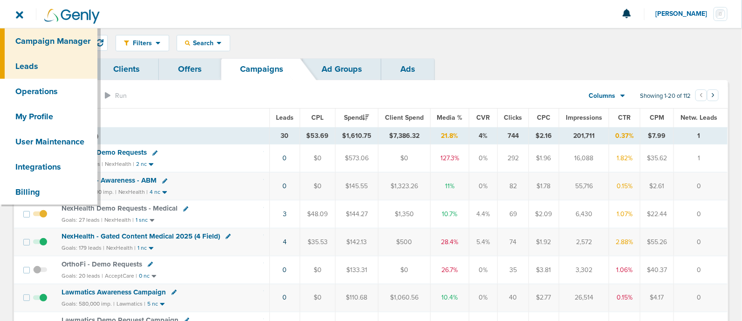
click at [28, 62] on link "Leads" at bounding box center [48, 66] width 97 height 25
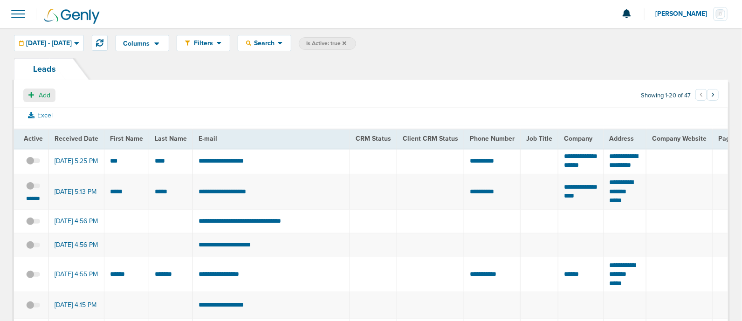
click at [47, 96] on span "Add" at bounding box center [45, 95] width 12 height 8
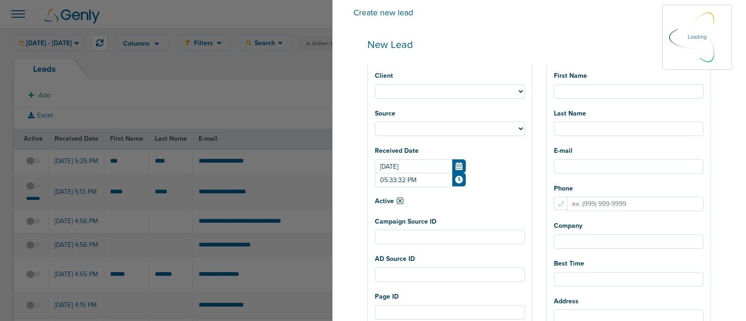
select select
click at [489, 87] on select "NexHealth Lawmatics AcceptCare LilyLink Plug BonsaiHealth OrthoFi DeepScribe Ge…" at bounding box center [450, 91] width 150 height 14
select select "183"
click at [403, 84] on select "NexHealth Lawmatics AcceptCare LilyLink Plug BonsaiHealth OrthoFi DeepScribe Ge…" at bounding box center [450, 91] width 150 height 14
click at [607, 96] on input "First Name" at bounding box center [629, 91] width 150 height 14
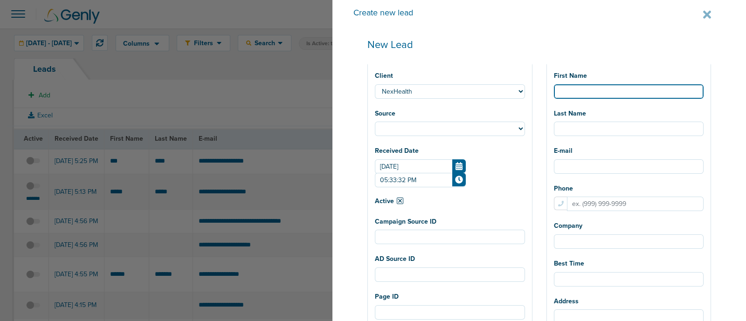
select select
type input "B"
select select
type input "Br"
select select
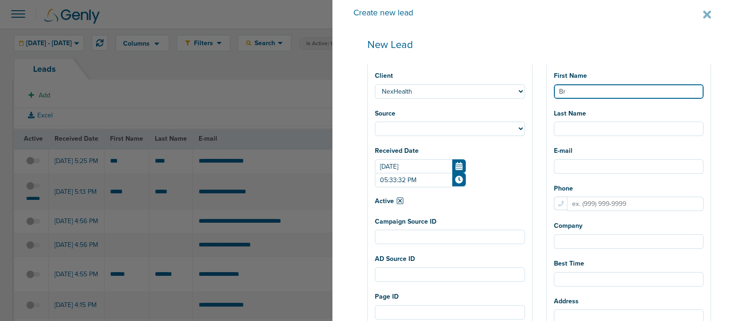
type input "Bri"
select select
type input "Bria"
select select
type input "Brian"
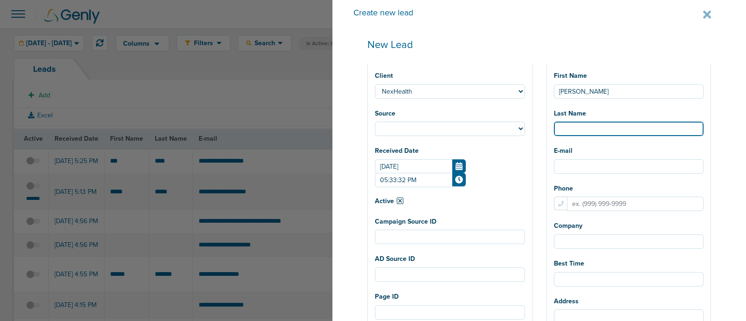
select select
type input "B"
select select
type input "Bu"
select select
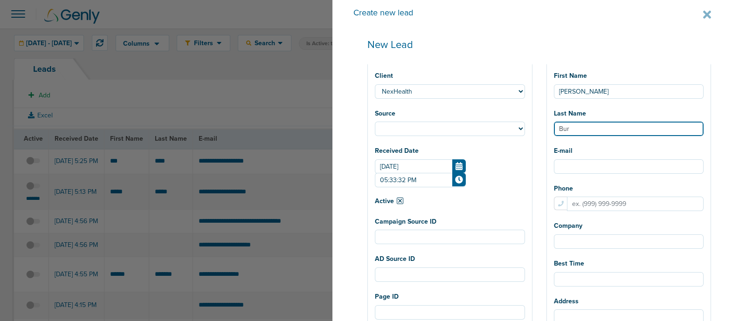
type input "Burk"
select select
type input "Burke"
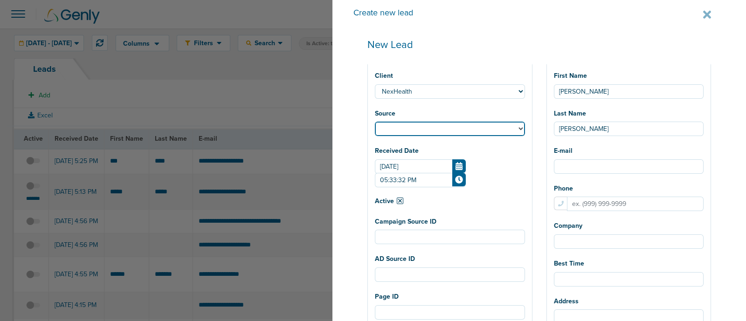
click at [493, 131] on select "Facebook Twitter Yahoo Gemini Google AdWords Outbrain Taboola Pinterest" at bounding box center [450, 129] width 150 height 14
select select "fb"
click at [403, 122] on select "Facebook Twitter Yahoo Gemini Google AdWords Outbrain Taboola Pinterest" at bounding box center [450, 129] width 150 height 14
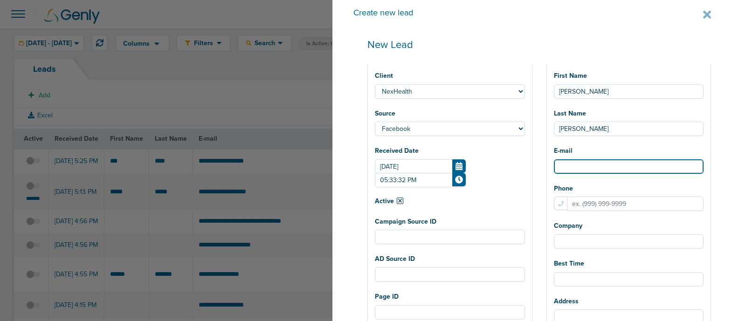
click at [597, 169] on input "E-mail" at bounding box center [629, 166] width 150 height 14
paste input "bk_burke@hotmail.com"
type input "bk_burke@hotmail.com"
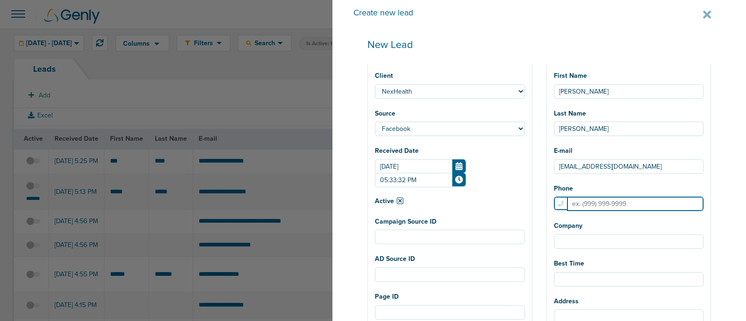
click at [620, 204] on input "Phone" at bounding box center [635, 204] width 137 height 14
paste input "7272046126"
type input "7272046126"
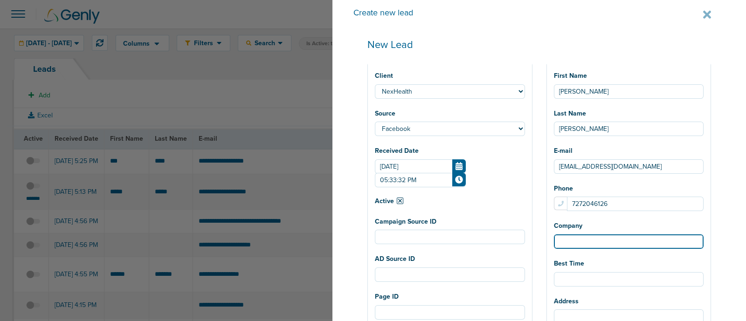
click at [602, 243] on input "Company" at bounding box center [629, 241] width 150 height 14
type input "Dr. Brian Burke MD"
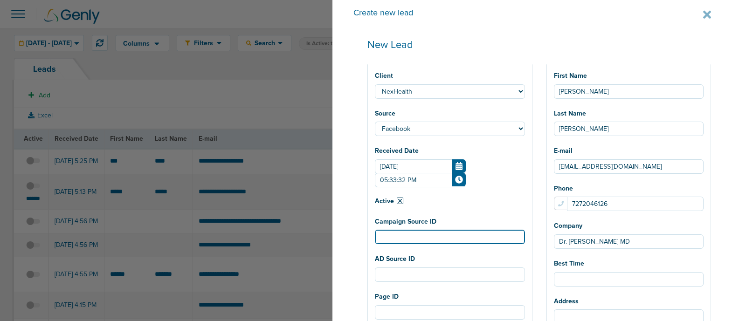
click at [454, 241] on input "Campaign Source ID" at bounding box center [450, 237] width 150 height 14
paste input "120233507449340190"
drag, startPoint x: 420, startPoint y: 237, endPoint x: 429, endPoint y: 243, distance: 10.3
click at [421, 237] on input "120233507449340190" at bounding box center [450, 237] width 150 height 14
type input "120233507449340190"
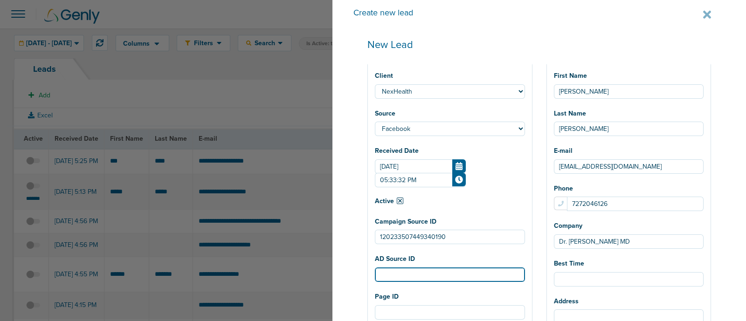
click at [428, 278] on input "AD Source ID" at bounding box center [450, 274] width 150 height 14
paste input "120233507449360190"
click at [422, 275] on input "120233507449360190" at bounding box center [450, 274] width 150 height 14
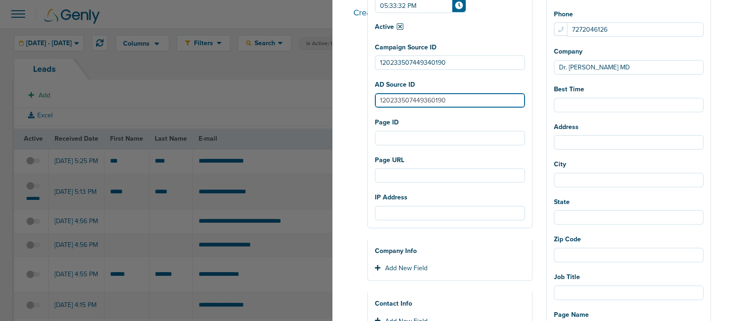
scroll to position [175, 0]
type input "120233507449360190"
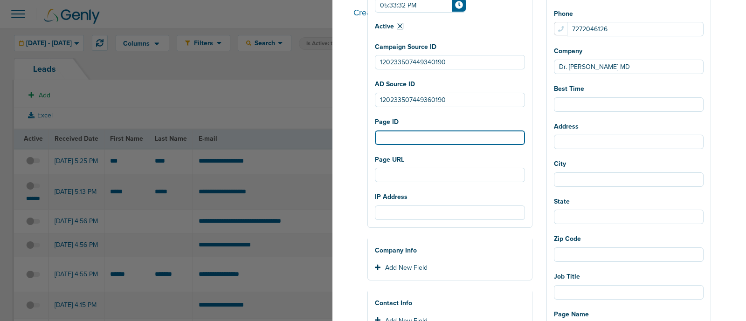
click at [433, 141] on input "Page ID" at bounding box center [450, 137] width 150 height 14
paste input "1150077920357028"
click at [422, 142] on input "1150077920357028" at bounding box center [450, 137] width 150 height 14
type input "1150077920357028"
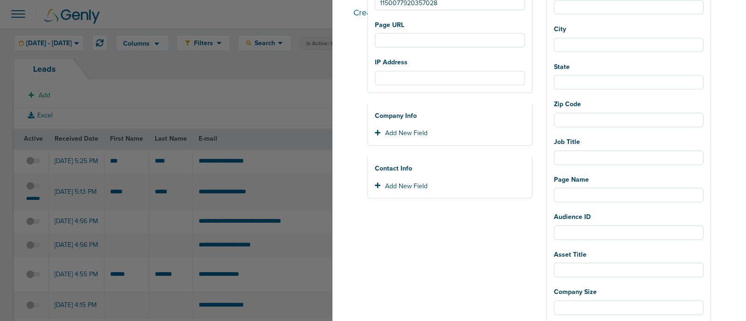
scroll to position [291, 0]
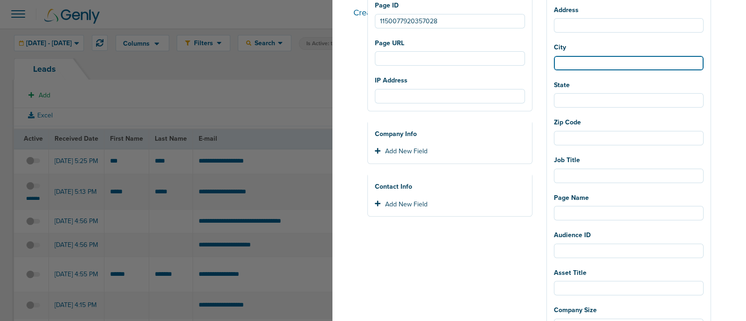
click at [591, 67] on input "City" at bounding box center [629, 63] width 150 height 14
type input "Clearwater"
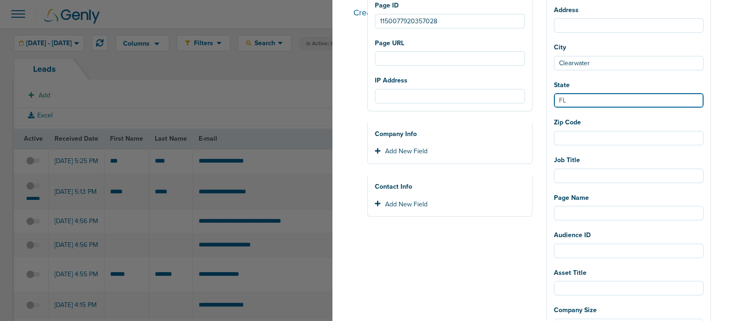
type input "FL"
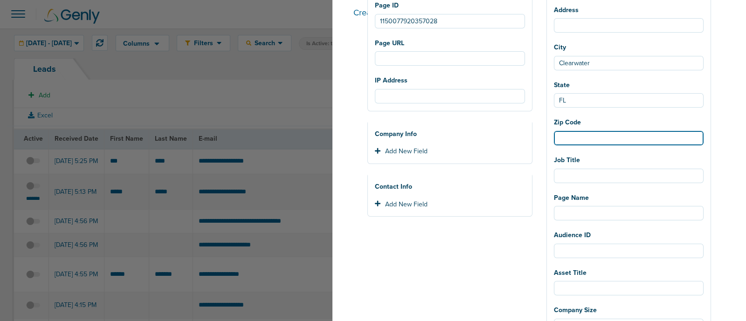
click at [581, 145] on input "Zip Code" at bounding box center [629, 138] width 150 height 14
paste input "33757"
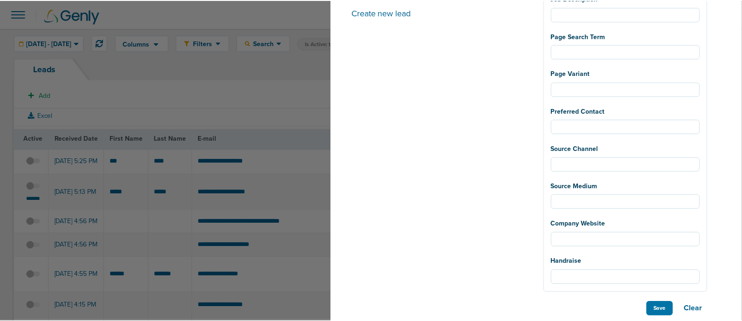
scroll to position [651, 0]
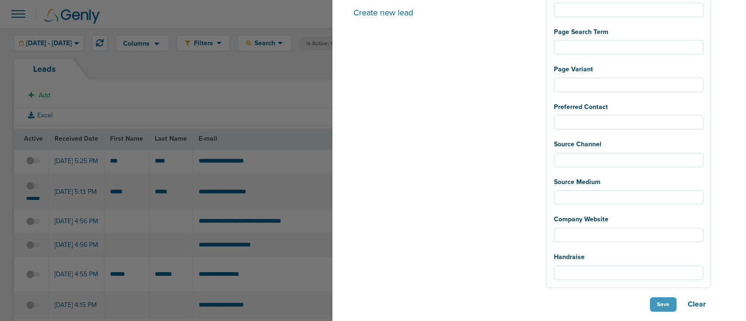
type input "33757"
click at [662, 304] on button "Save" at bounding box center [663, 304] width 27 height 14
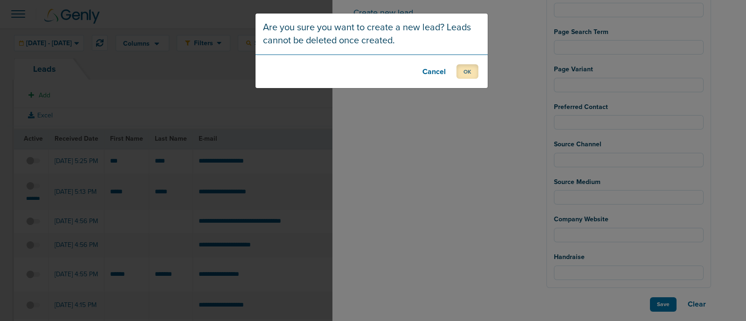
click at [472, 66] on button "OK" at bounding box center [467, 71] width 22 height 14
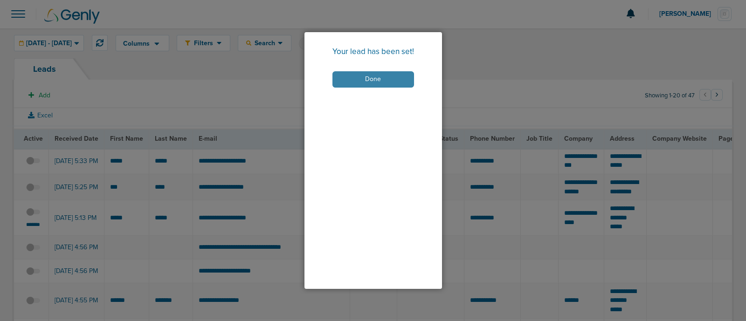
click at [354, 82] on button "Done" at bounding box center [373, 79] width 82 height 16
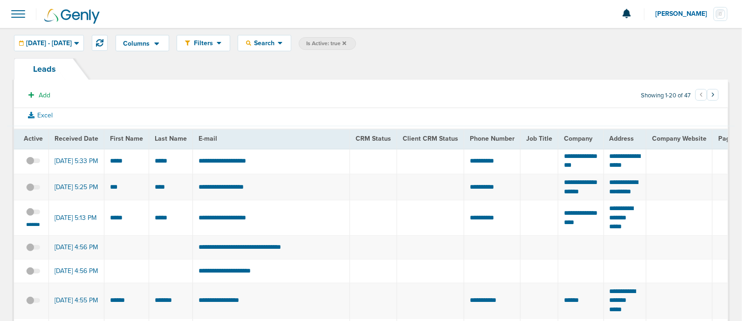
click at [37, 217] on span at bounding box center [33, 217] width 14 height 0
click at [33, 213] on input "checkbox" at bounding box center [33, 213] width 0 height 0
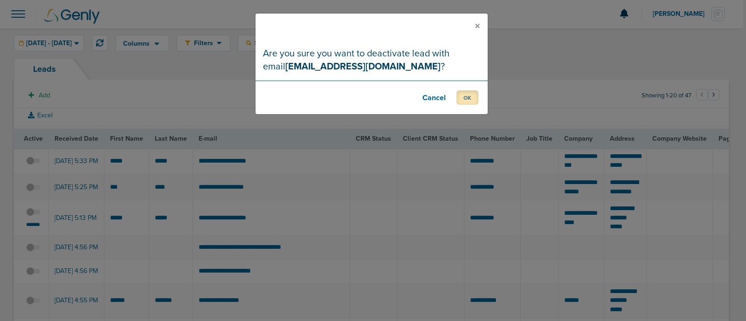
click at [464, 99] on button "OK" at bounding box center [467, 97] width 22 height 14
